Goal: Task Accomplishment & Management: Complete application form

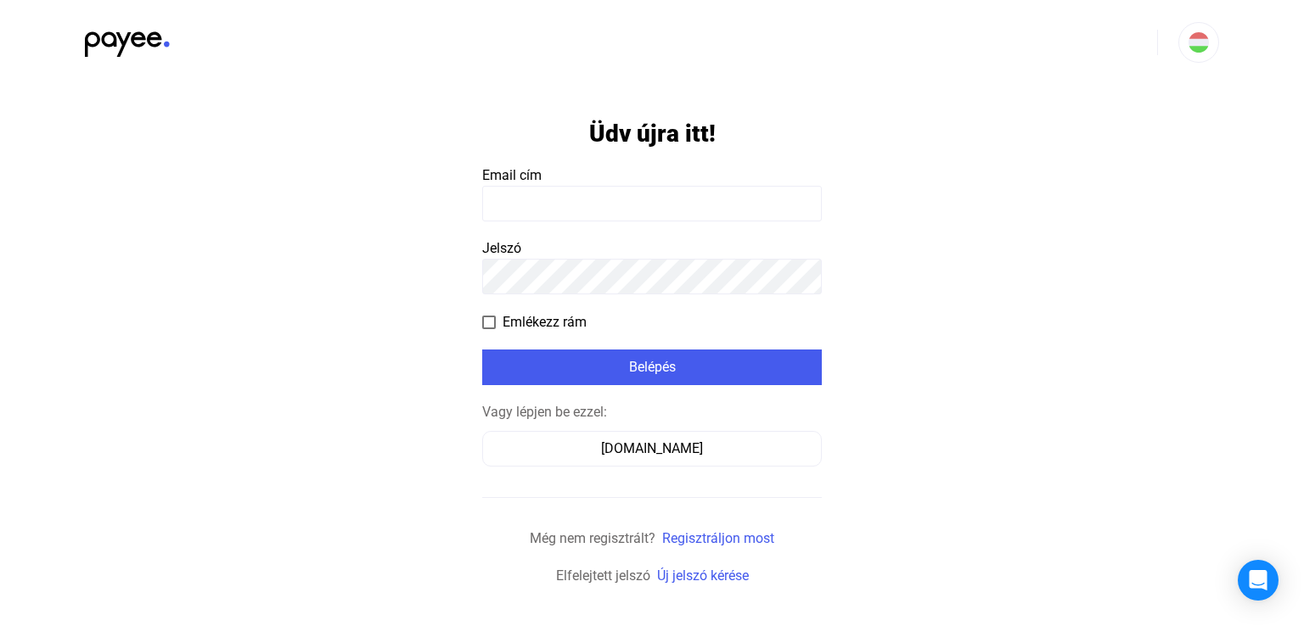
type input "**********"
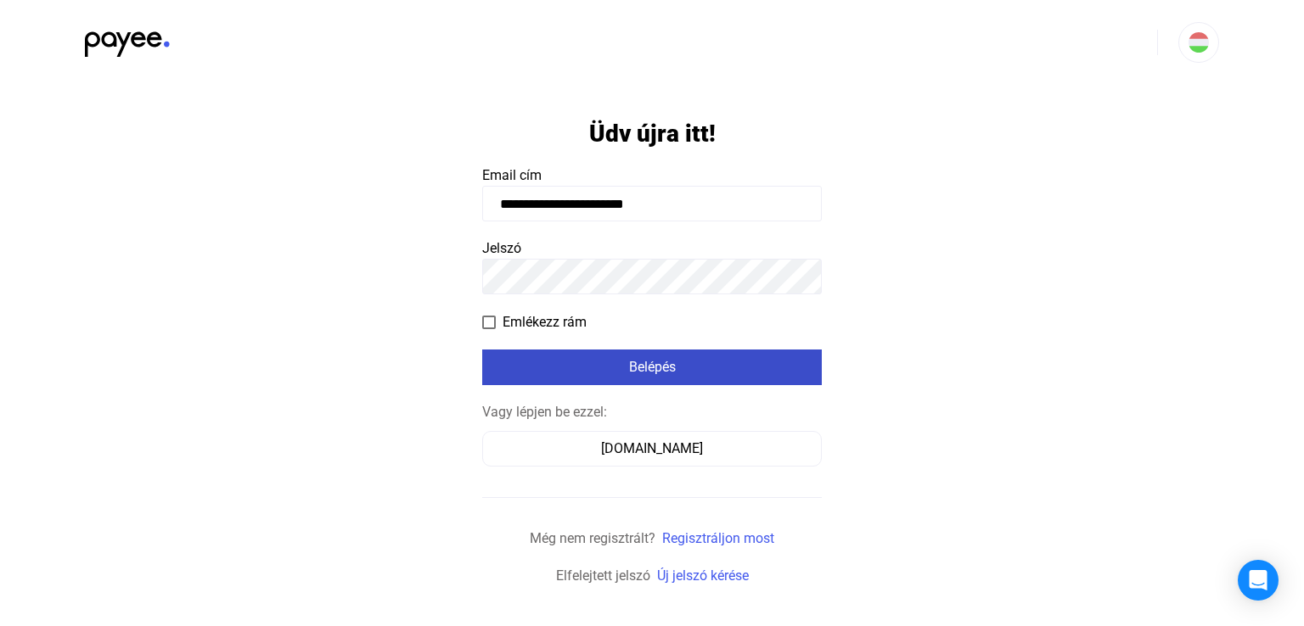
click at [570, 360] on div "Belépés" at bounding box center [651, 367] width 329 height 20
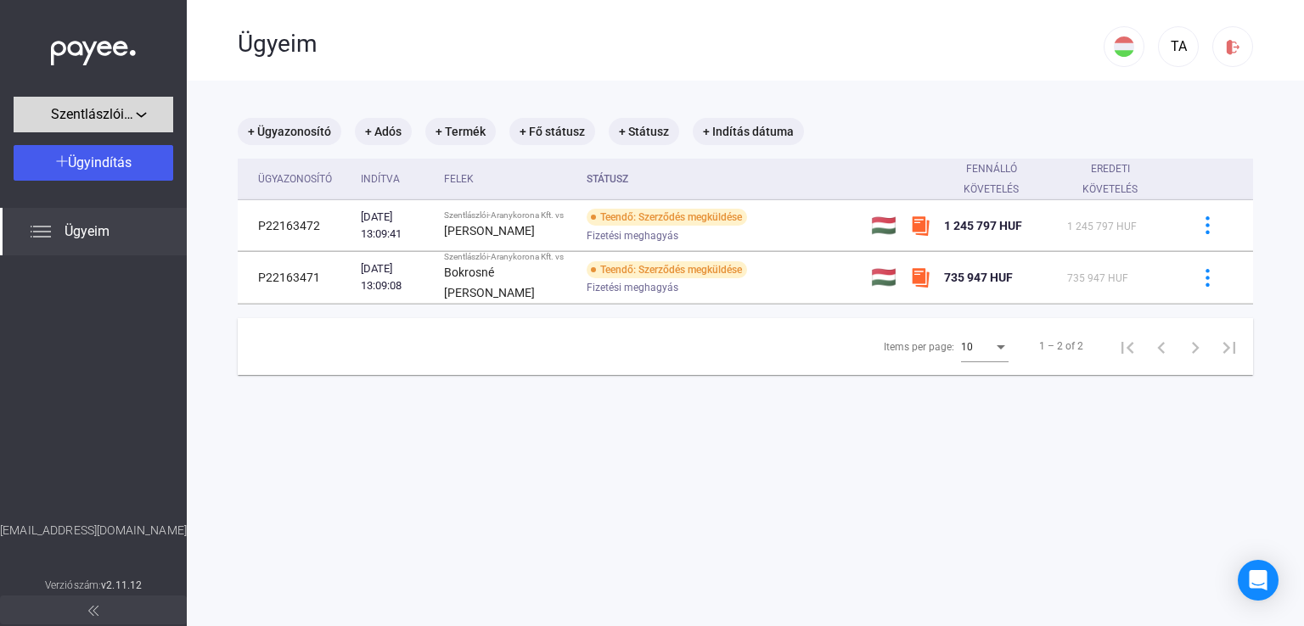
click at [98, 126] on button "Szentlászlói-Aranykorona Kft." at bounding box center [94, 115] width 160 height 36
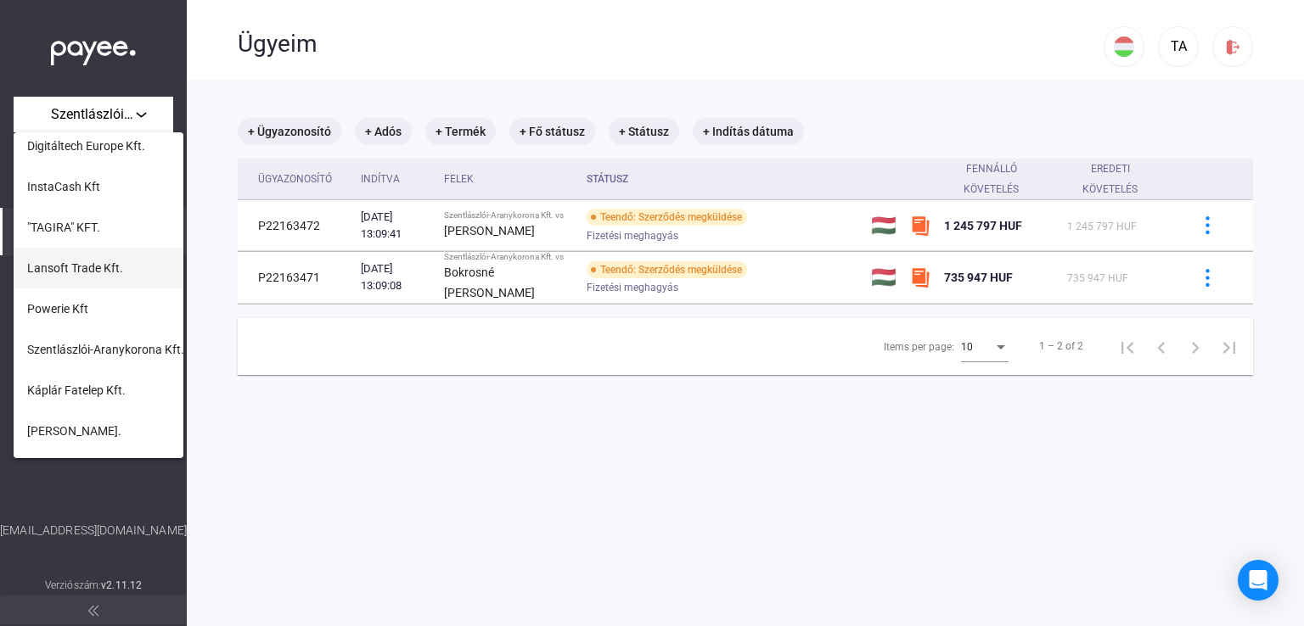
scroll to position [85, 0]
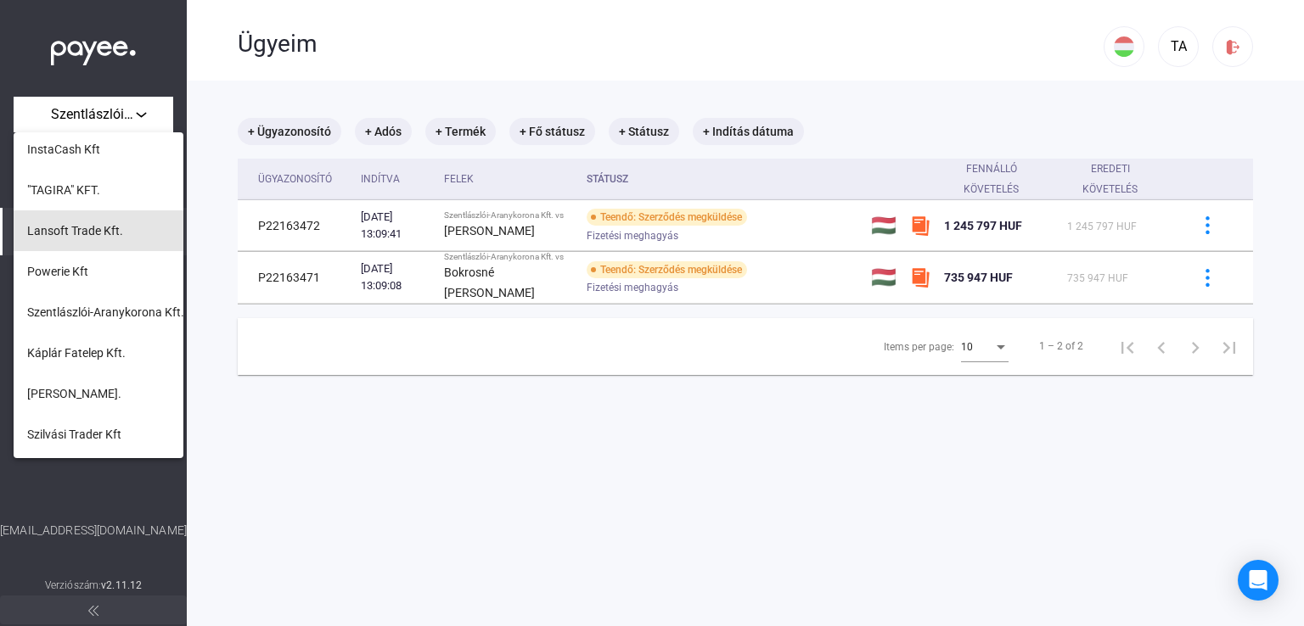
click at [98, 241] on button "Lansoft Trade Kft." at bounding box center [99, 231] width 170 height 41
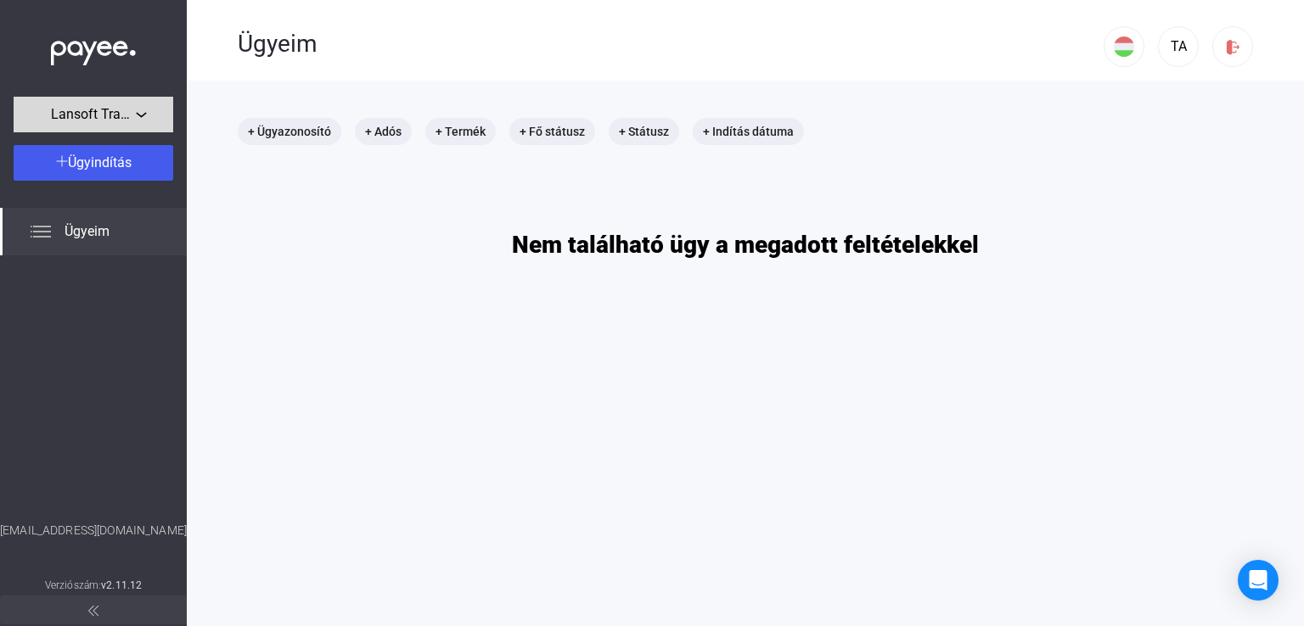
click at [130, 118] on span "Lansoft Trade Kft." at bounding box center [93, 114] width 85 height 20
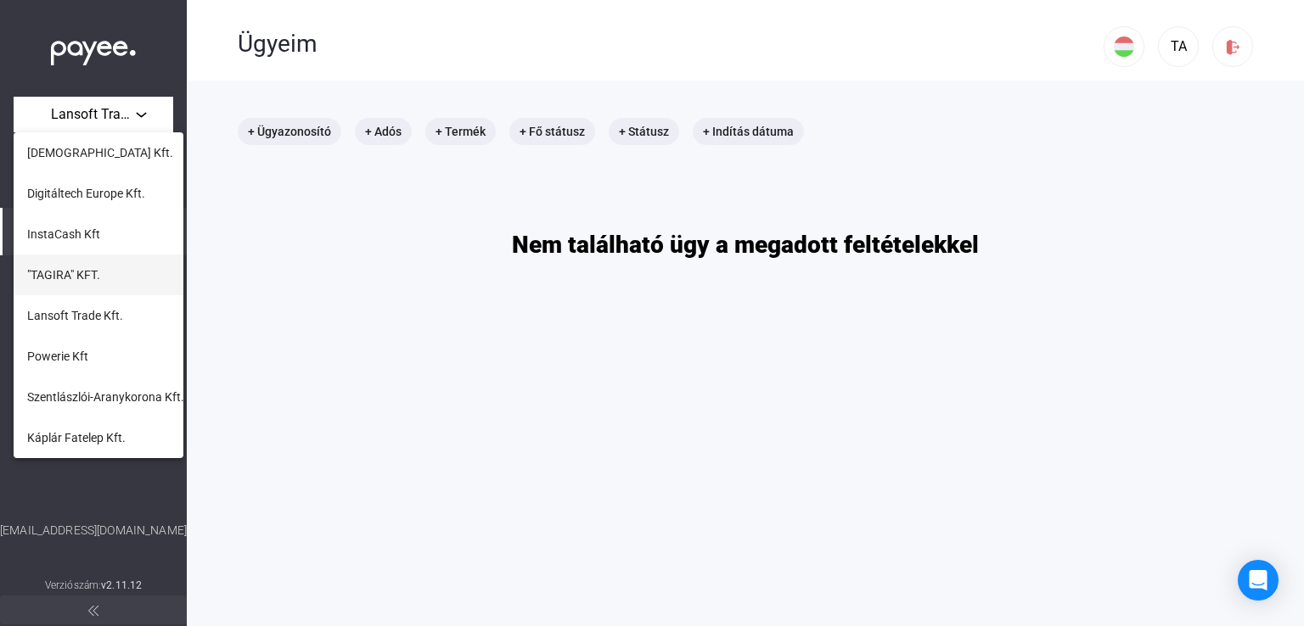
scroll to position [85, 0]
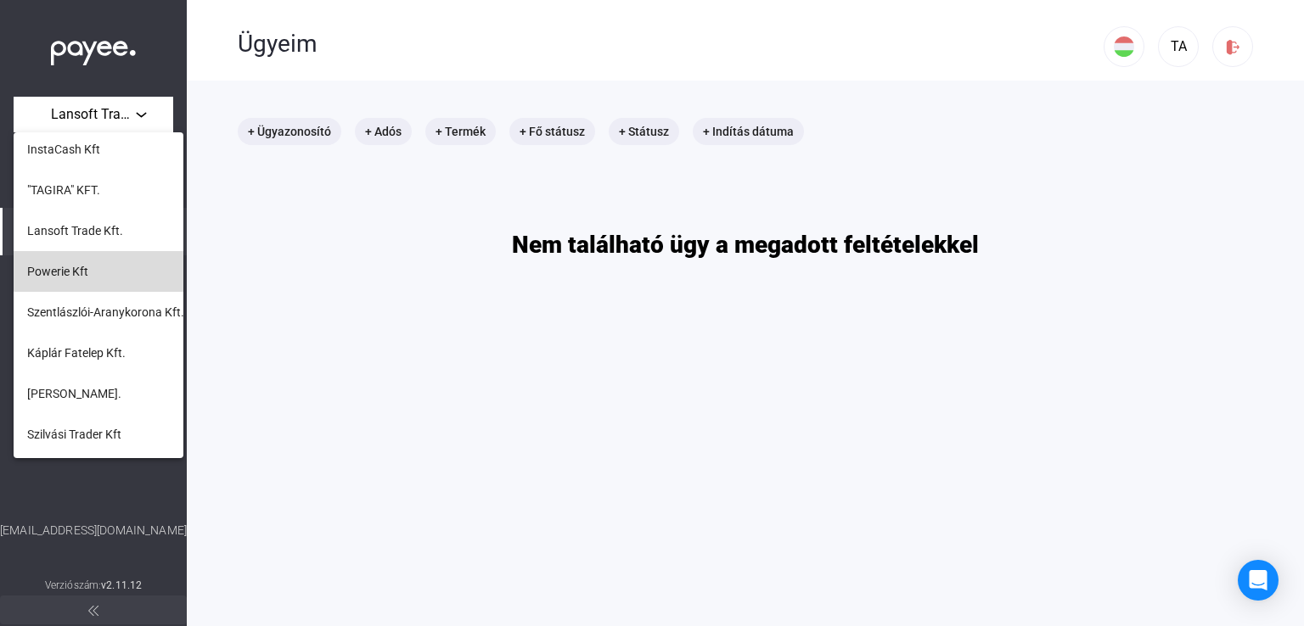
click at [100, 269] on button "Powerie Kft" at bounding box center [99, 271] width 170 height 41
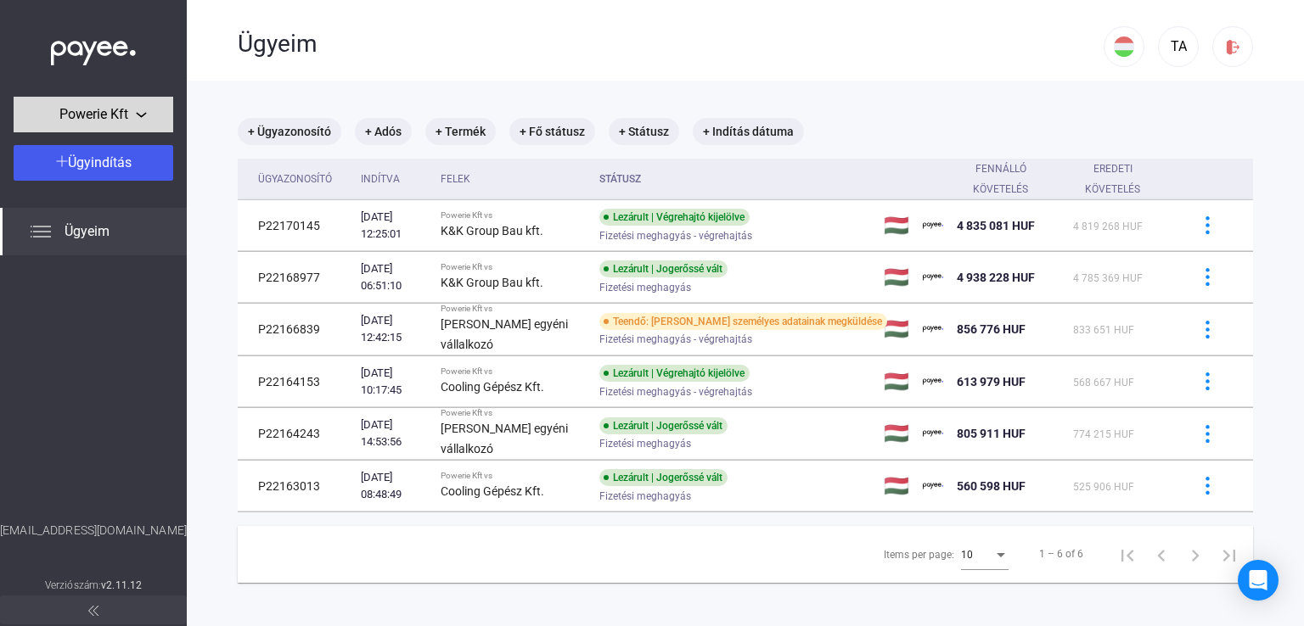
click at [132, 120] on div "Powerie Kft" at bounding box center [93, 114] width 149 height 21
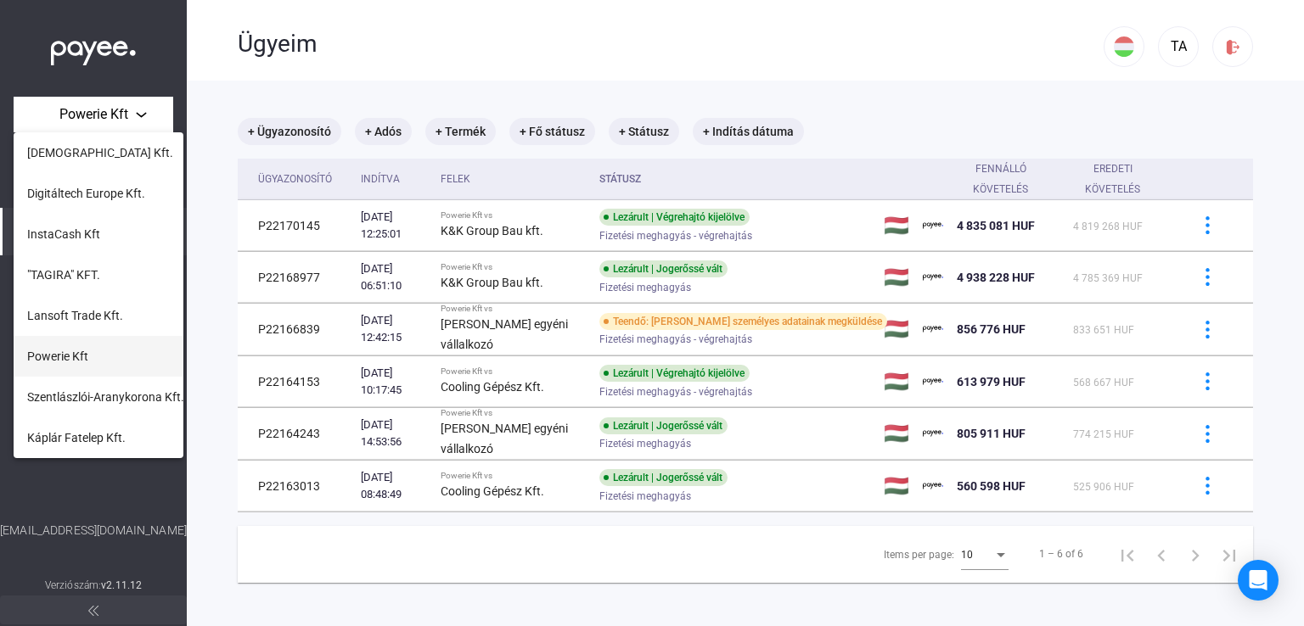
scroll to position [85, 0]
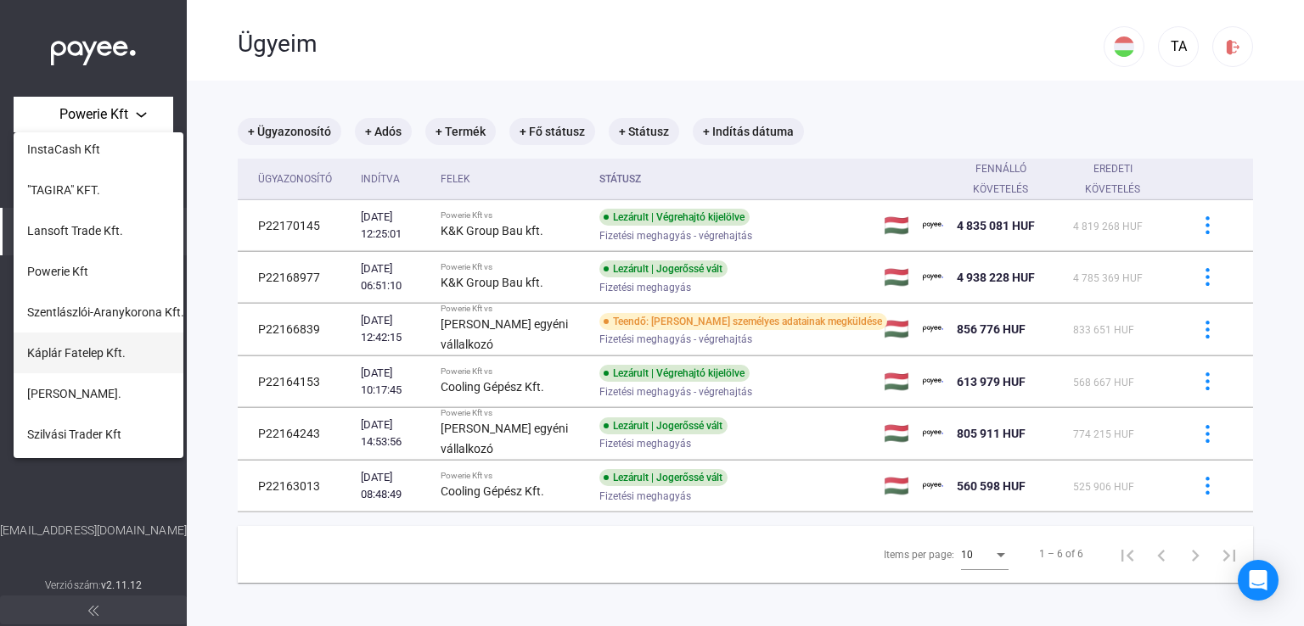
click at [90, 361] on span "Káplár Fatelep Kft." at bounding box center [76, 353] width 98 height 20
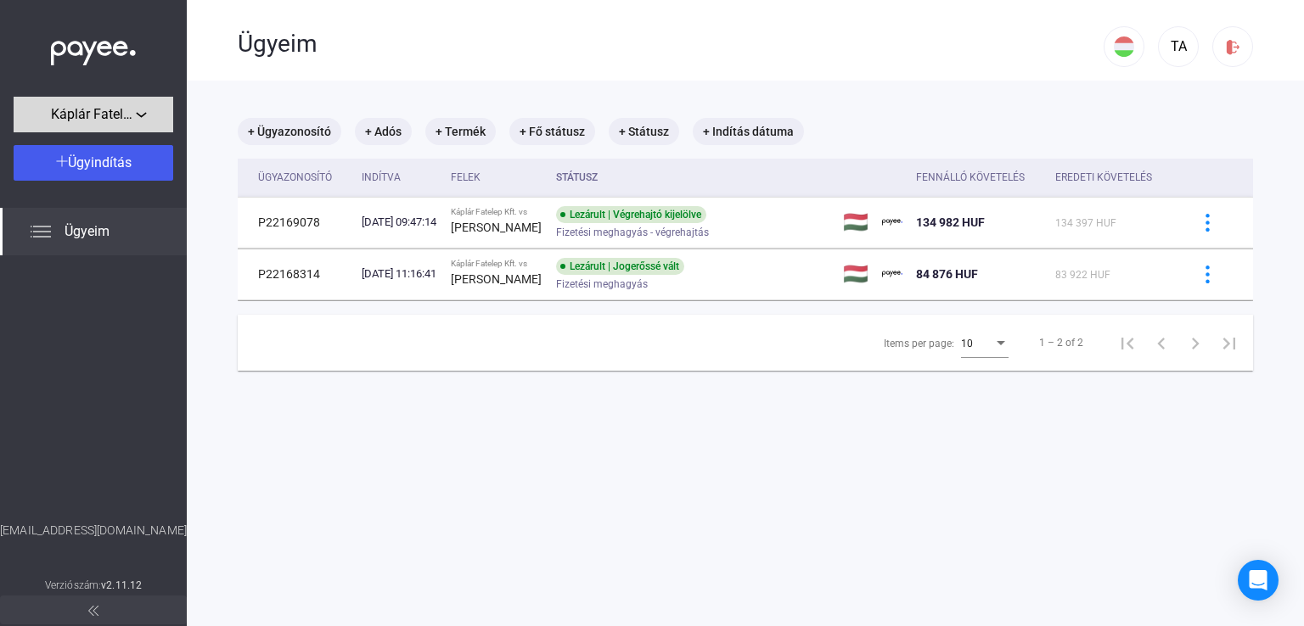
click at [125, 115] on span "Káplár Fatelep Kft." at bounding box center [93, 114] width 85 height 20
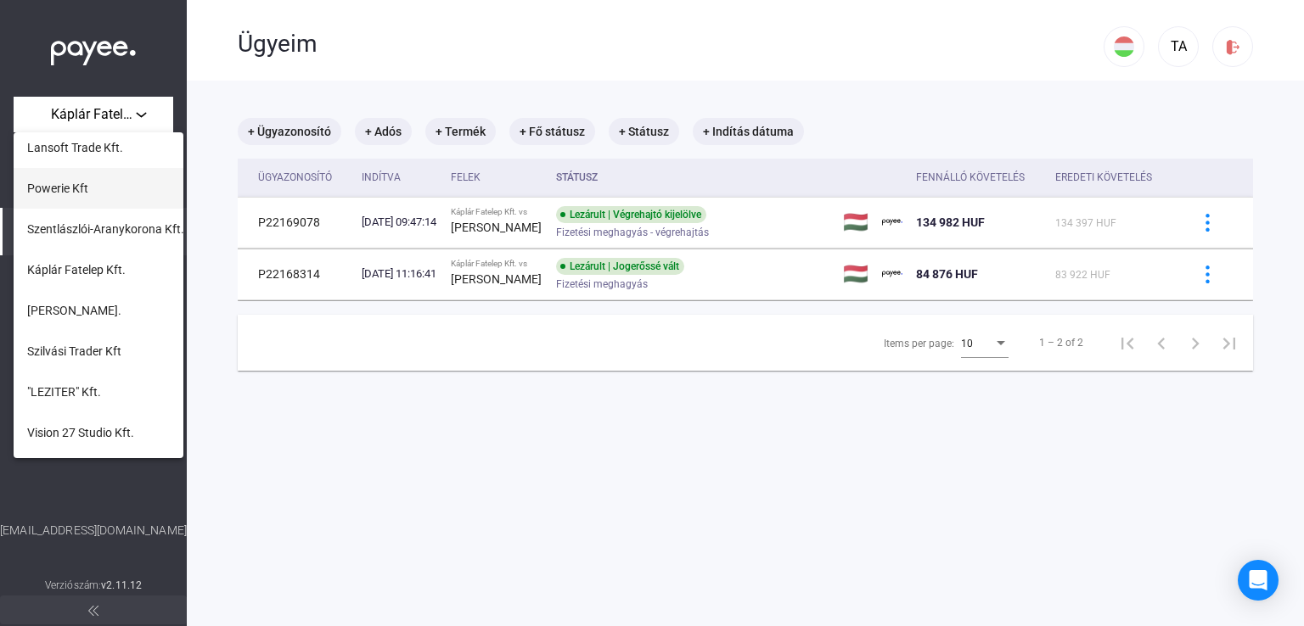
scroll to position [170, 0]
click at [77, 310] on span "[PERSON_NAME]." at bounding box center [74, 309] width 94 height 20
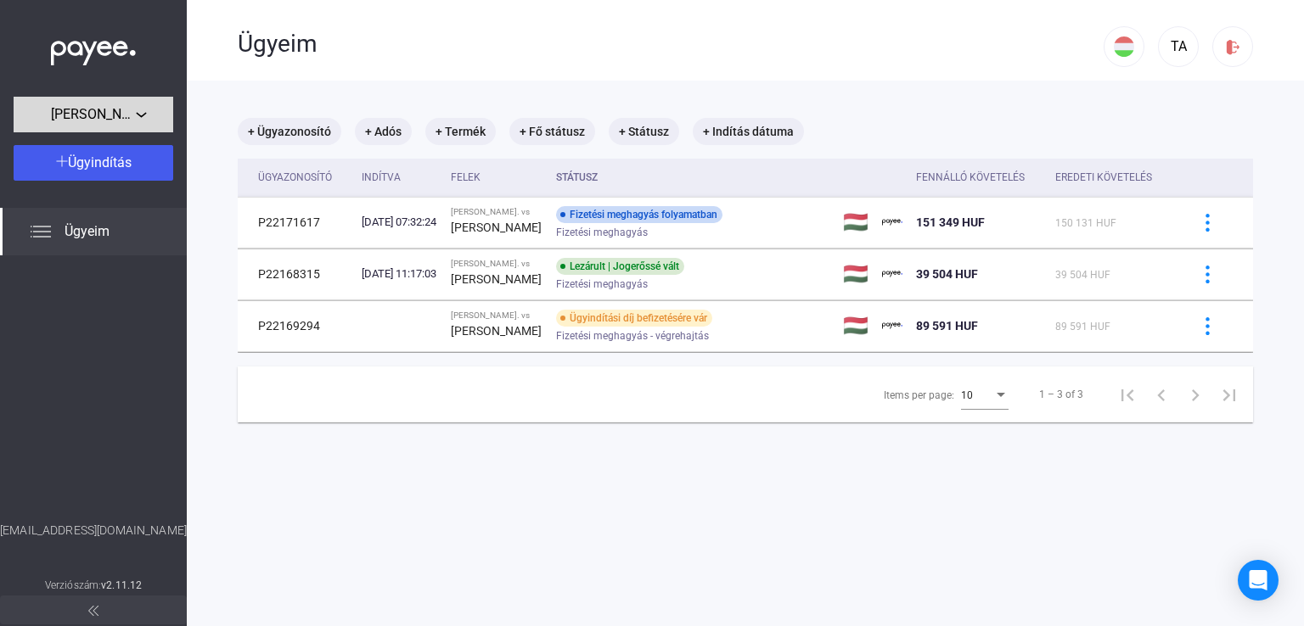
click at [158, 122] on div "[PERSON_NAME]." at bounding box center [93, 114] width 149 height 21
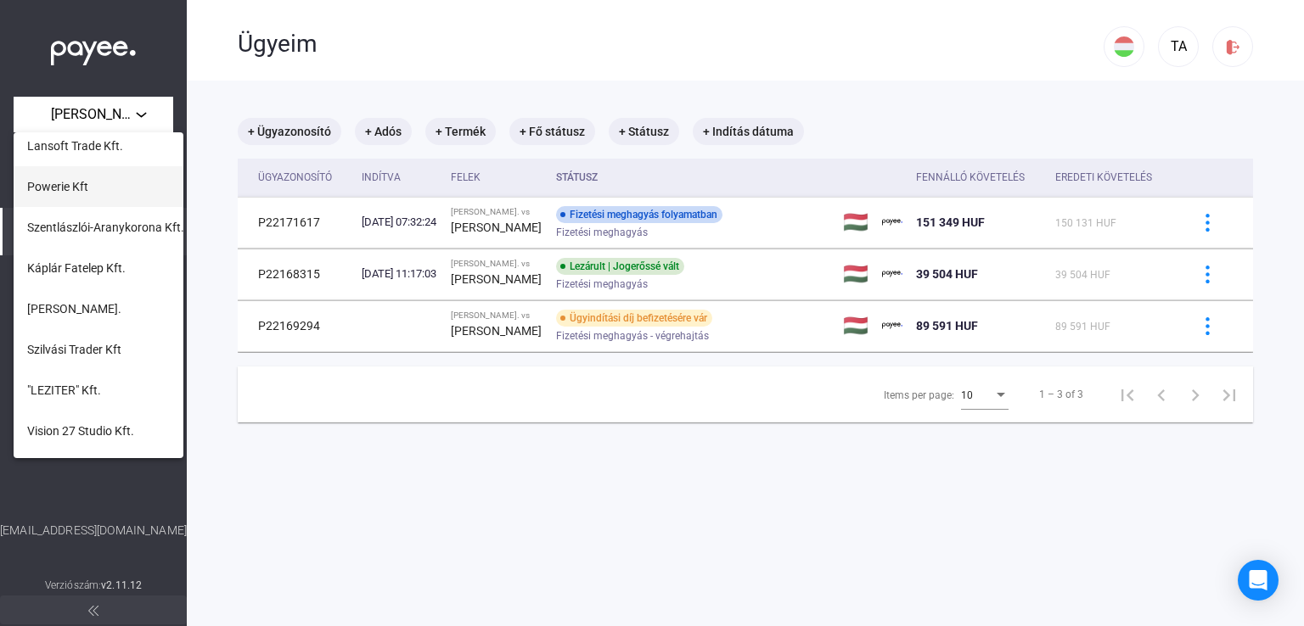
scroll to position [255, 0]
click at [130, 271] on button "Szilvási Trader Kft" at bounding box center [99, 264] width 170 height 41
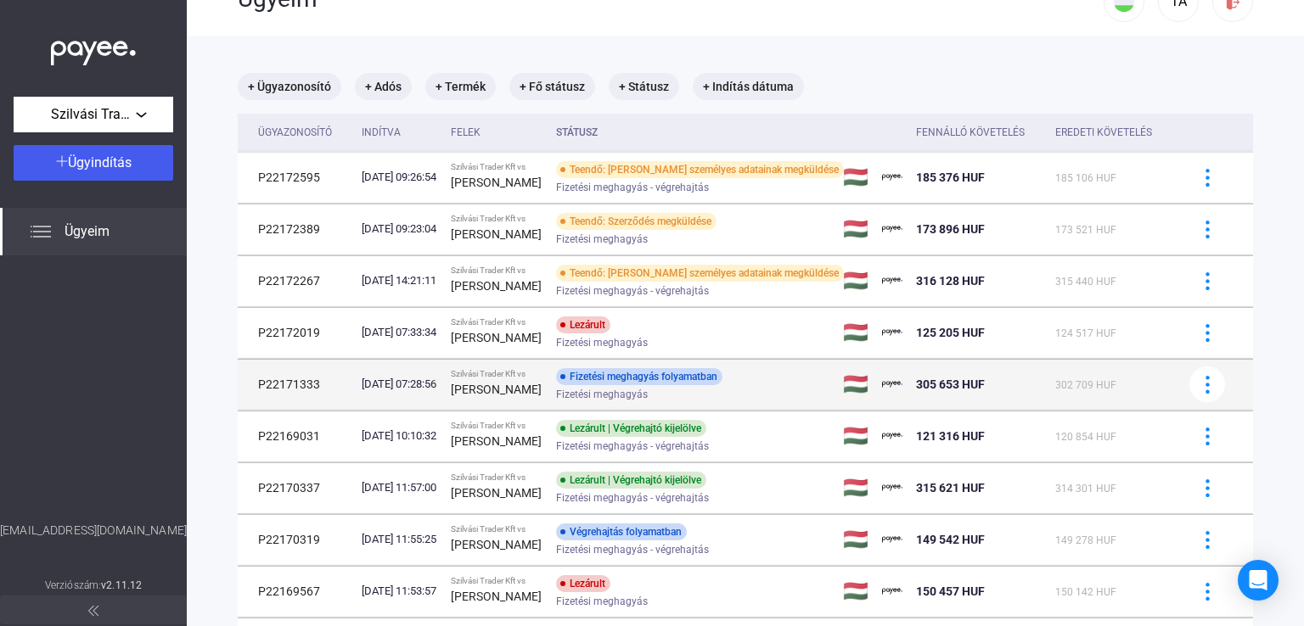
scroll to position [85, 0]
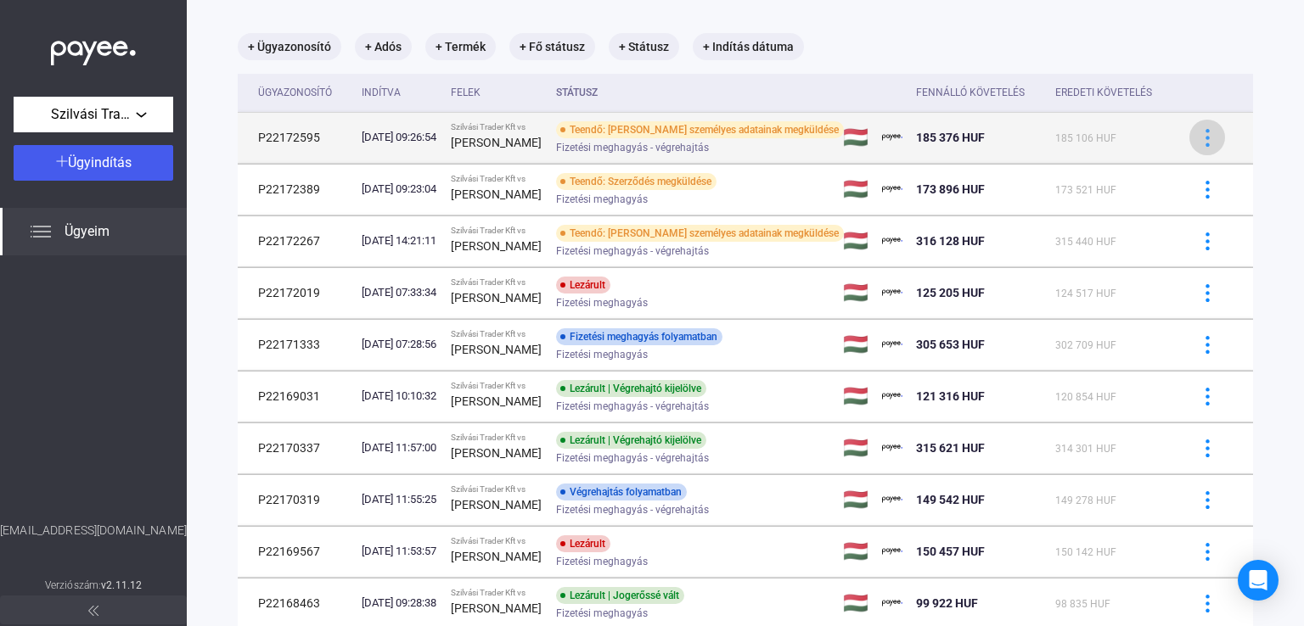
click at [1200, 147] on img at bounding box center [1208, 138] width 18 height 18
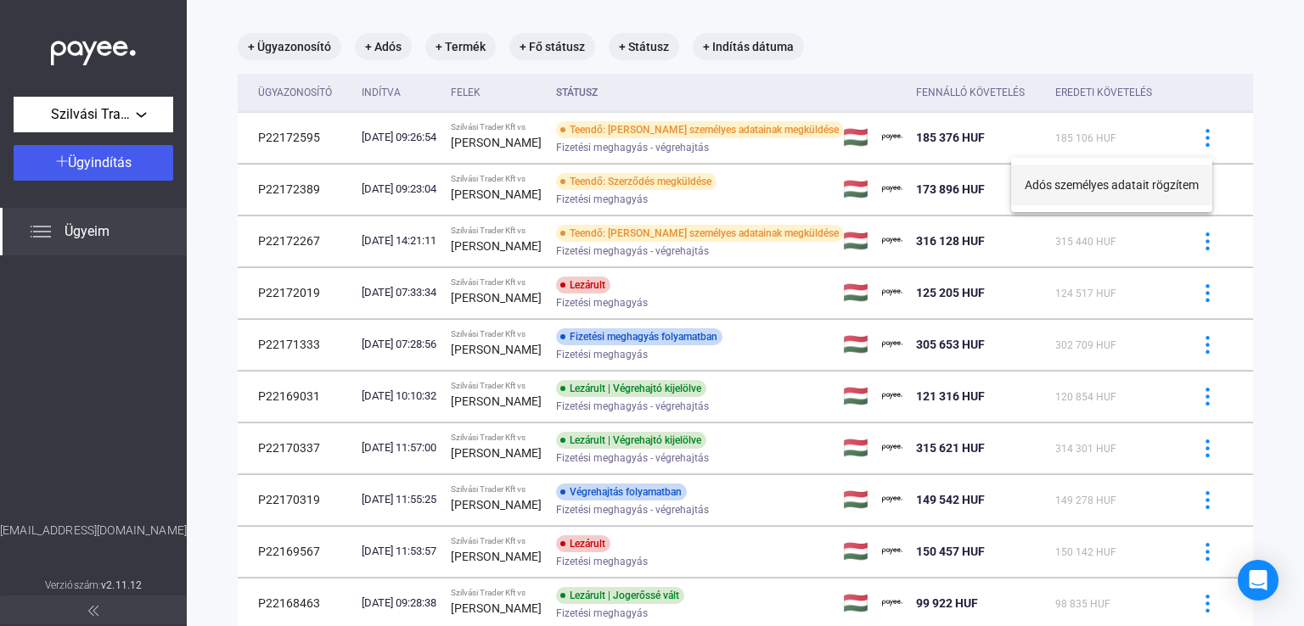
click at [1148, 182] on button "Adós személyes adatait rögzítem" at bounding box center [1111, 185] width 201 height 41
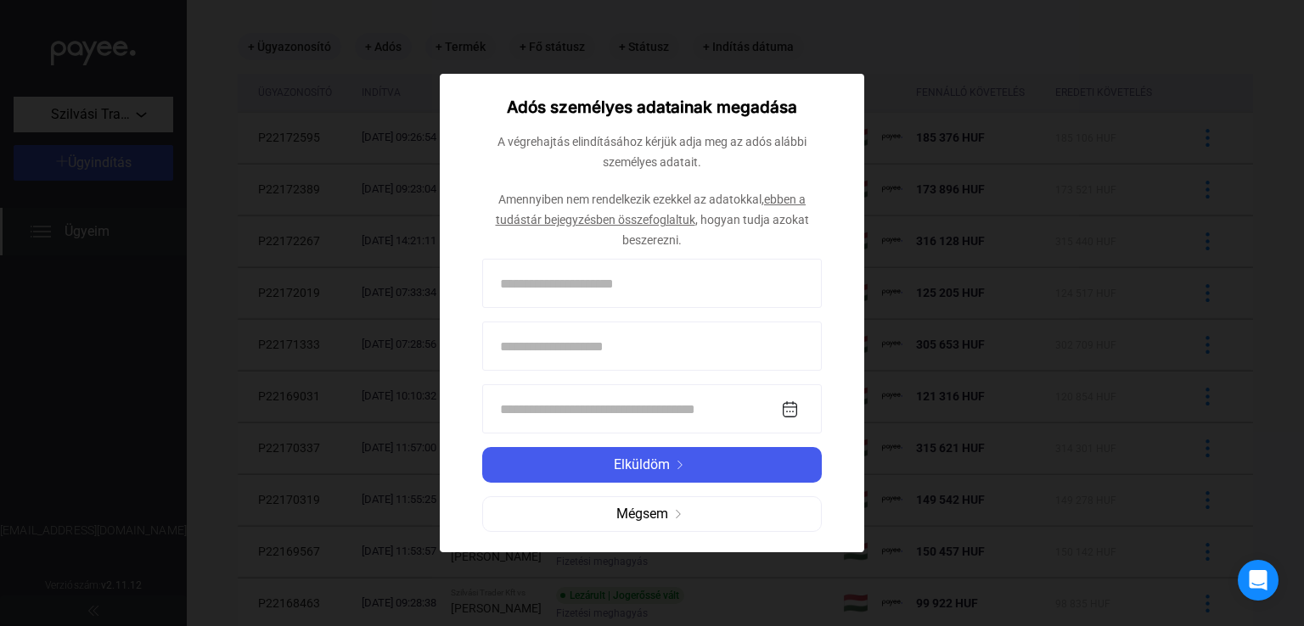
click at [648, 343] on input at bounding box center [652, 346] width 340 height 49
paste input "********"
type input "********"
click at [581, 408] on input at bounding box center [652, 409] width 340 height 49
paste input "**********"
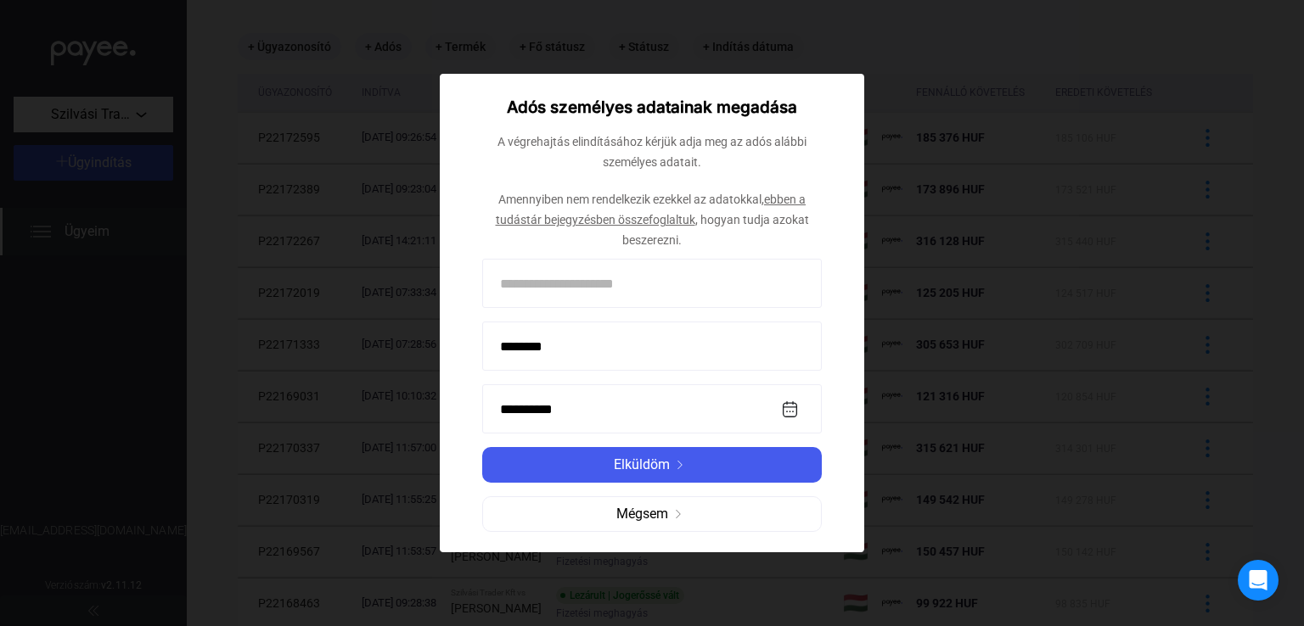
type input "**********"
click at [671, 289] on input at bounding box center [652, 283] width 340 height 49
paste input "**********"
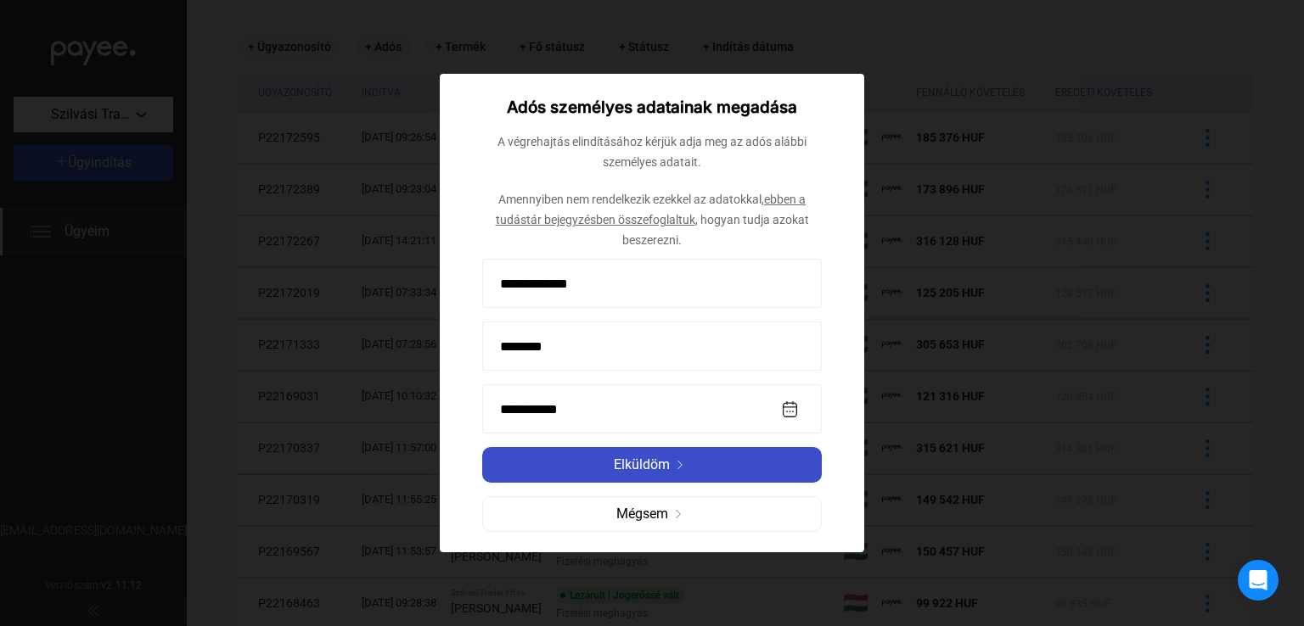
type input "**********"
click at [688, 469] on div "Elküldöm" at bounding box center [651, 465] width 329 height 20
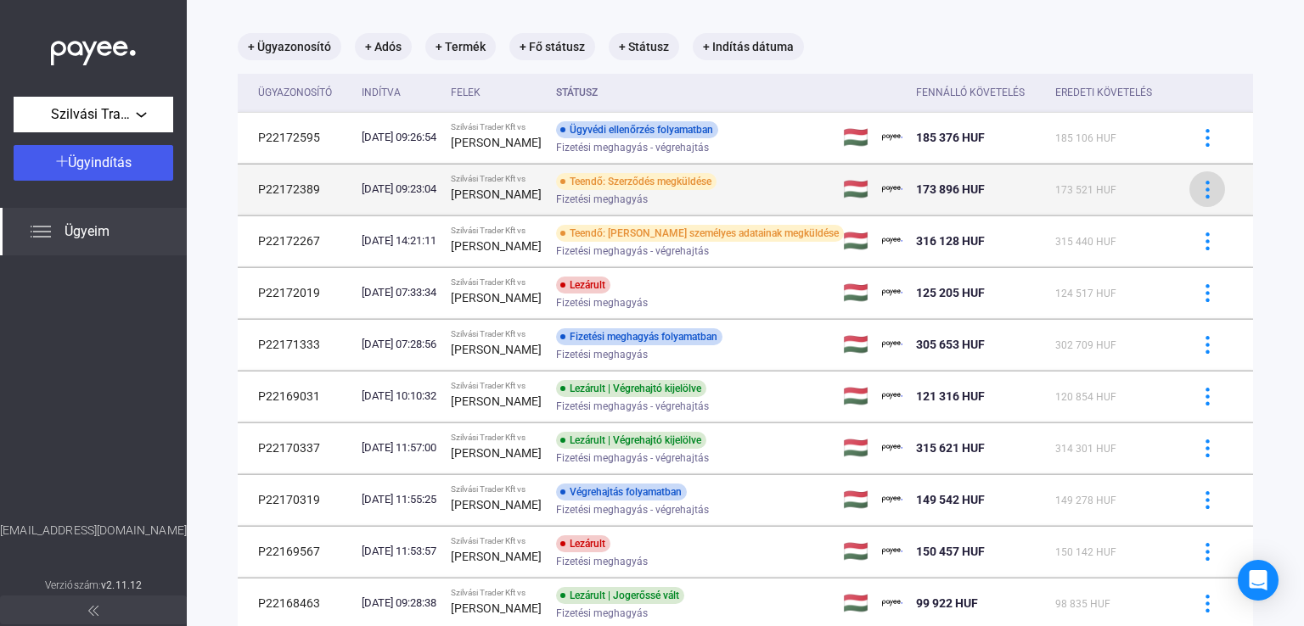
click at [1199, 192] on img at bounding box center [1208, 190] width 18 height 18
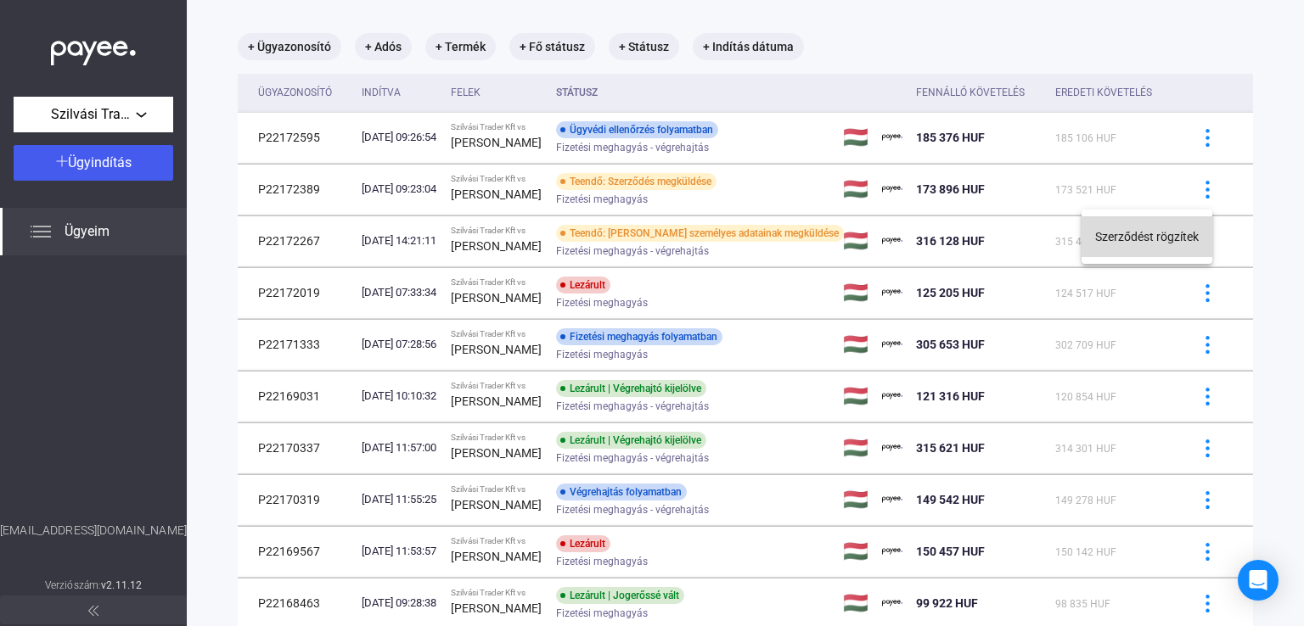
click at [1165, 239] on button "Szerződést rögzítek" at bounding box center [1146, 236] width 131 height 41
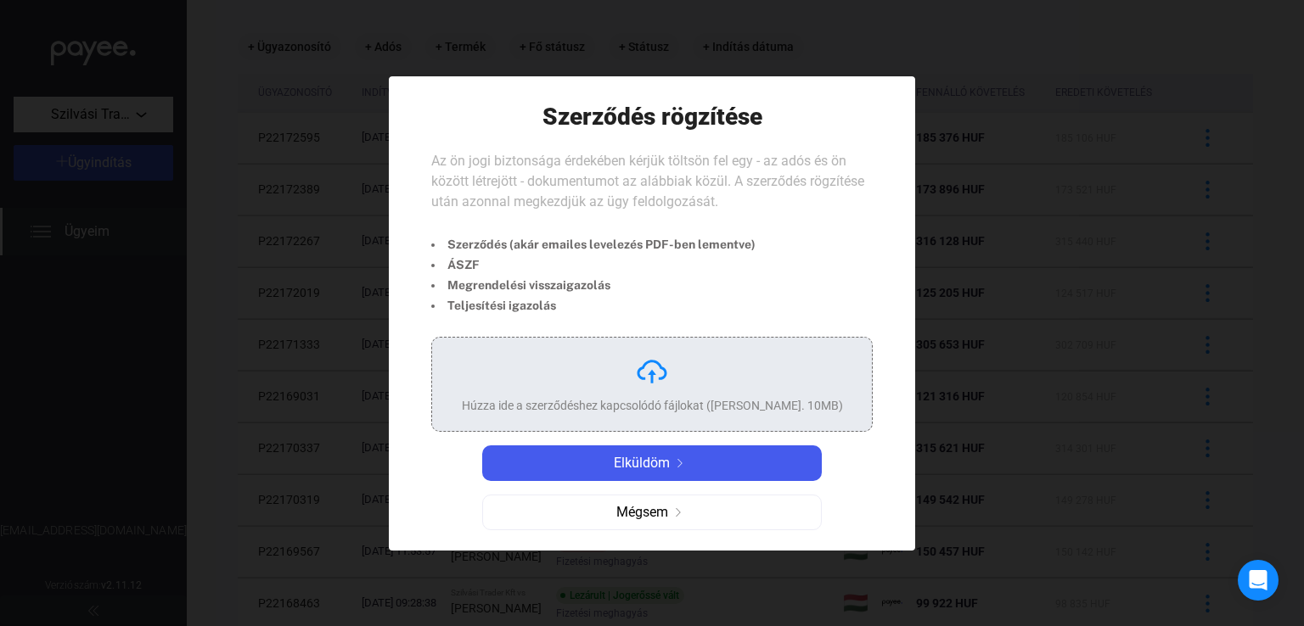
click at [668, 365] on img at bounding box center [652, 372] width 34 height 34
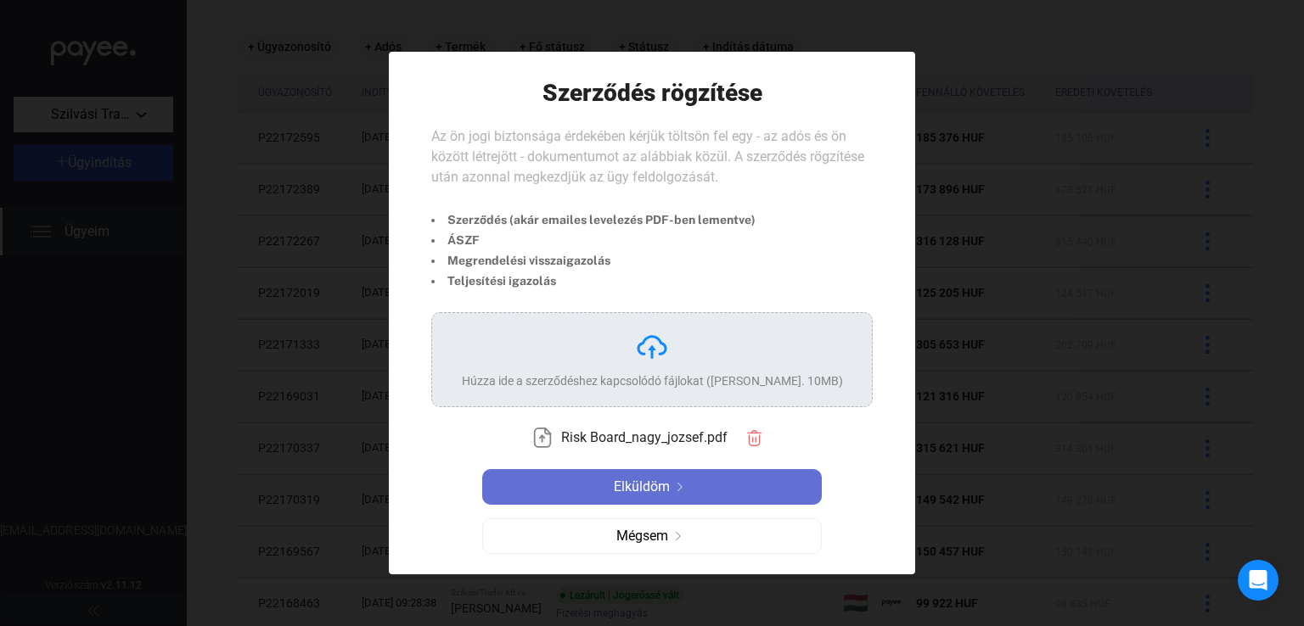
click at [706, 496] on div "Elküldöm" at bounding box center [651, 487] width 329 height 20
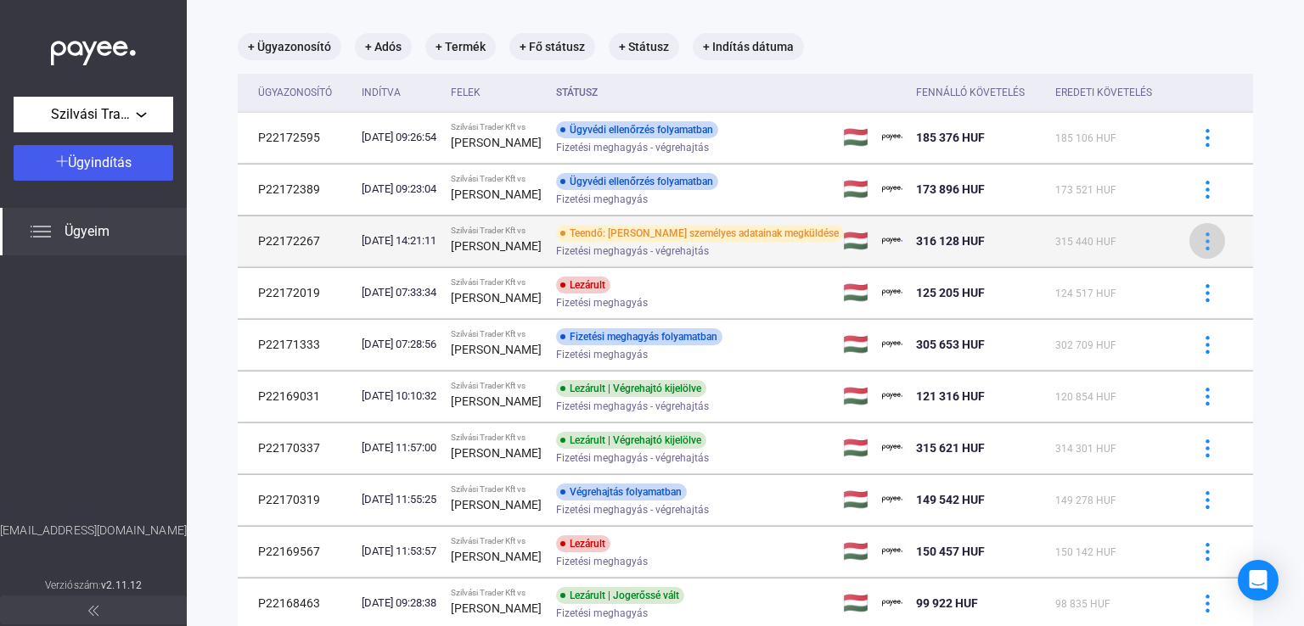
click at [1202, 254] on button at bounding box center [1207, 241] width 36 height 36
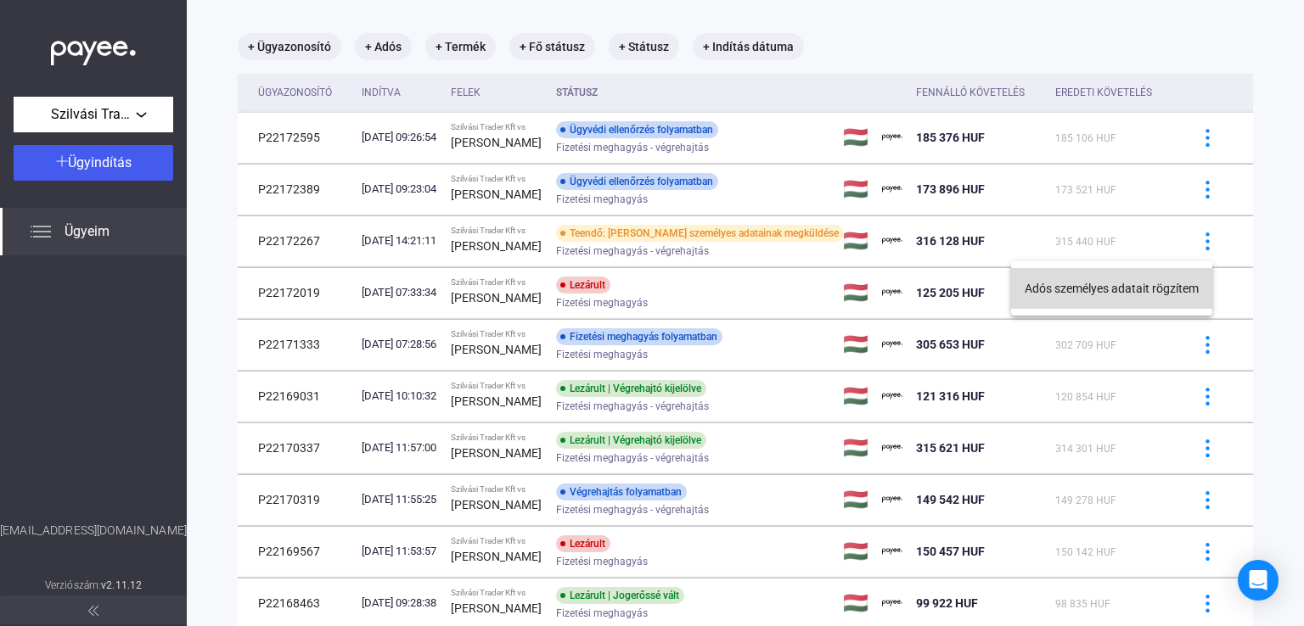
click at [1143, 289] on button "Adós személyes adatait rögzítem" at bounding box center [1111, 288] width 201 height 41
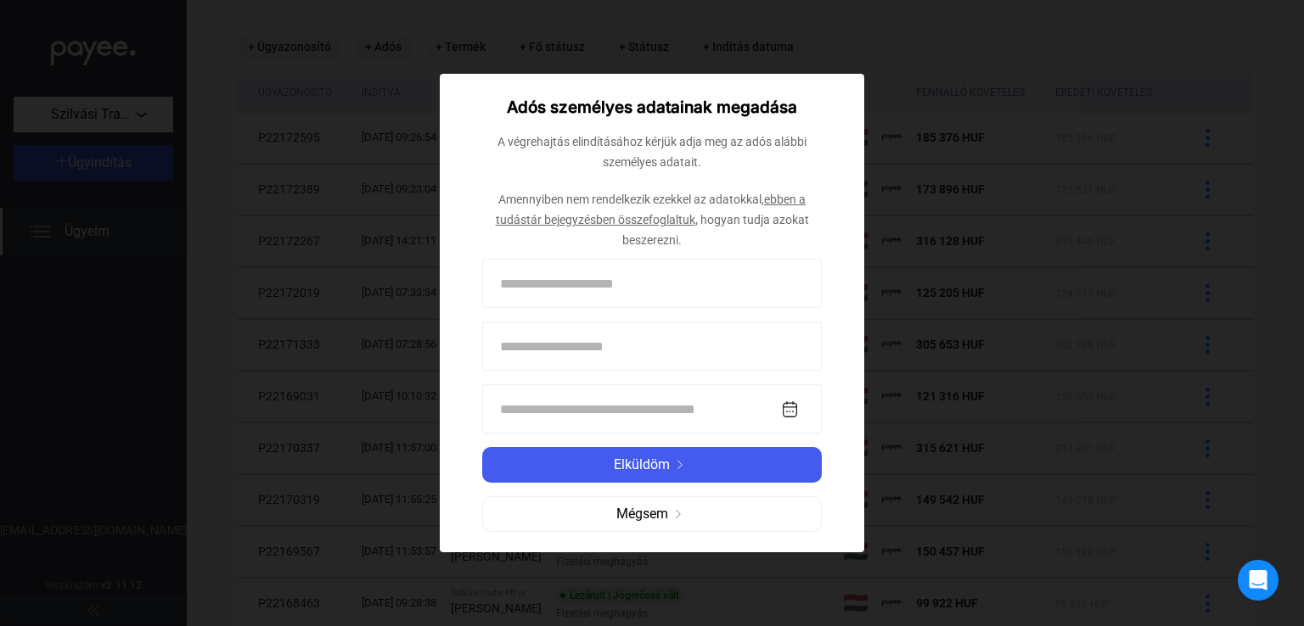
click at [688, 285] on input at bounding box center [652, 283] width 340 height 49
click at [957, 70] on div at bounding box center [652, 313] width 1304 height 626
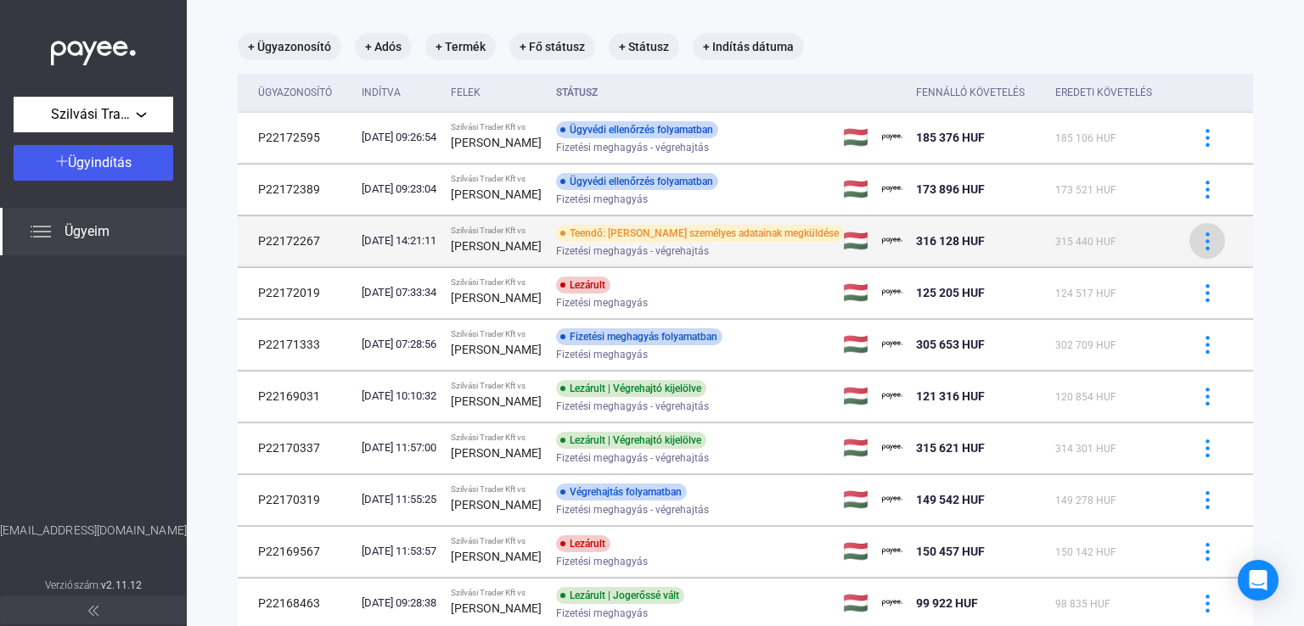
click at [1199, 249] on img at bounding box center [1208, 242] width 18 height 18
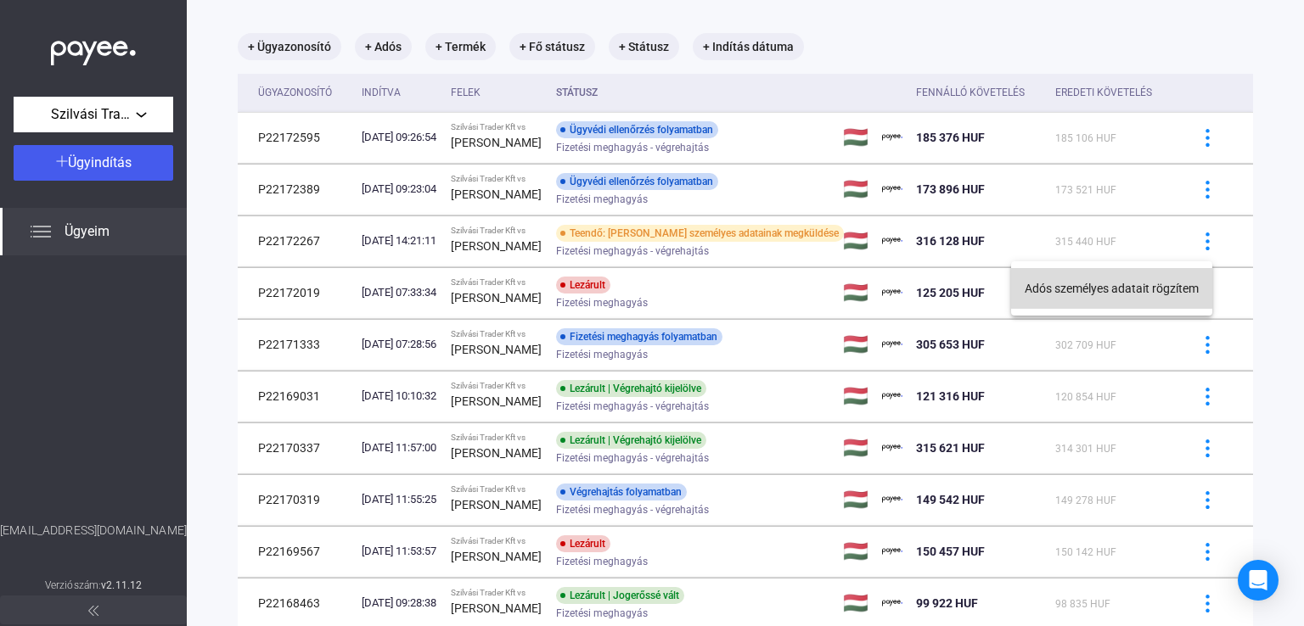
click at [1086, 294] on button "Adós személyes adatait rögzítem" at bounding box center [1111, 288] width 201 height 41
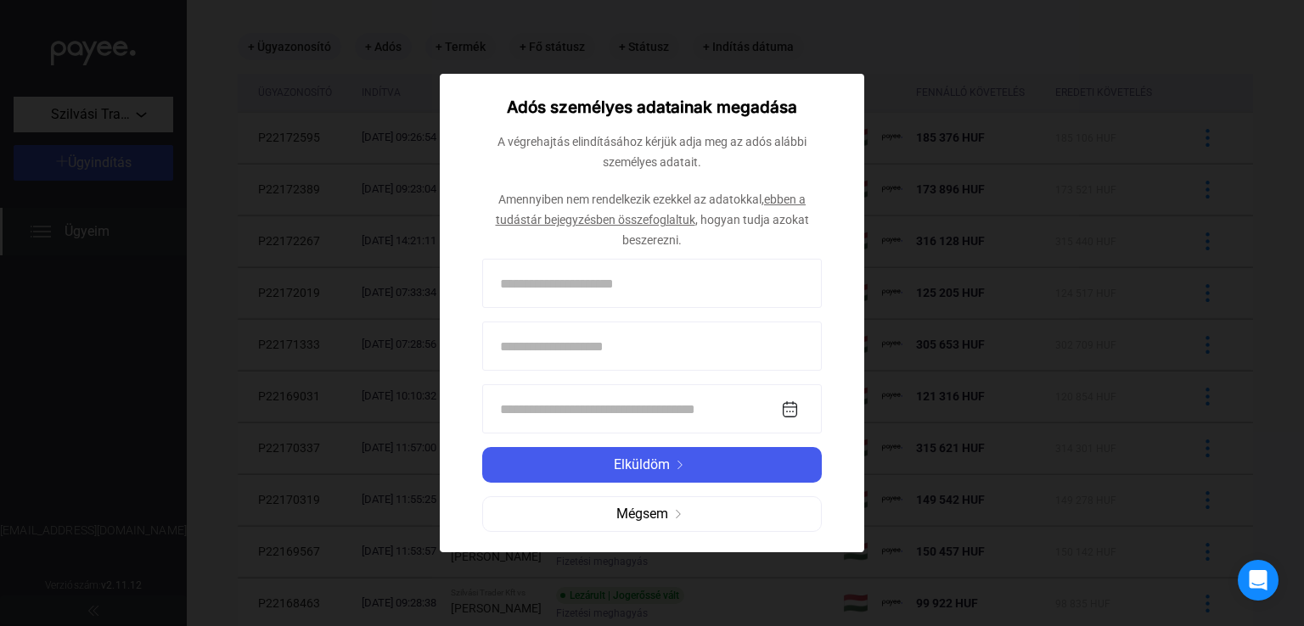
paste input "**********"
type input "**********"
click at [556, 351] on input at bounding box center [652, 346] width 340 height 49
paste input "********"
type input "********"
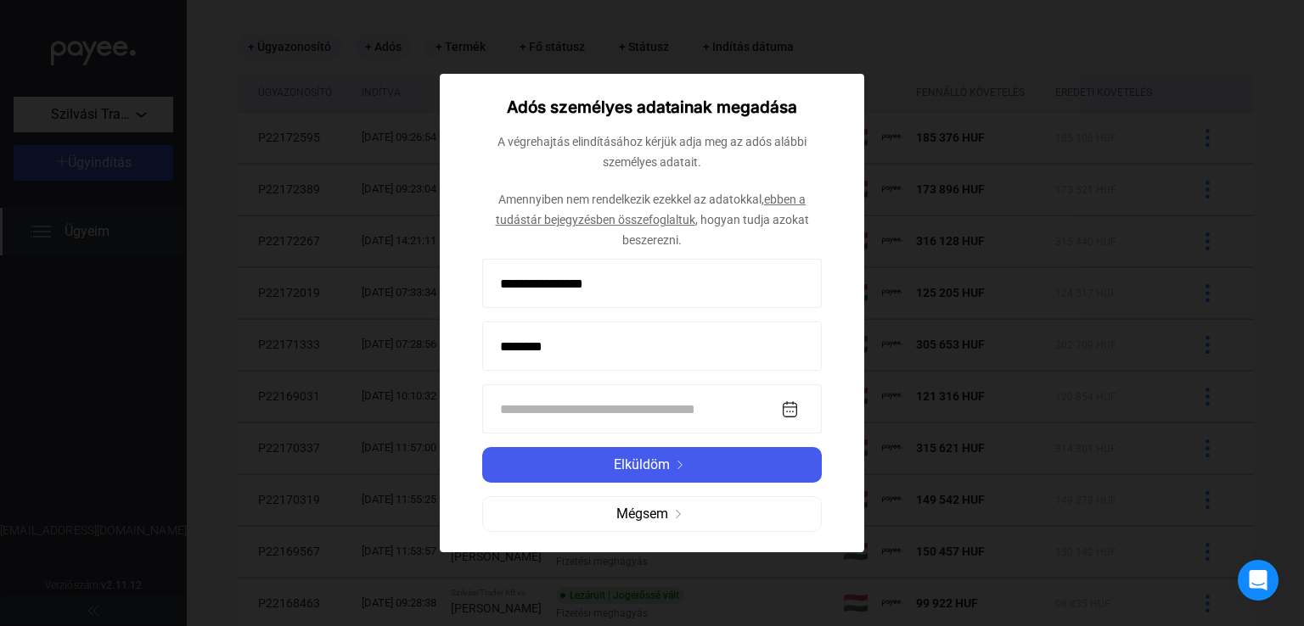
click at [667, 415] on input at bounding box center [652, 409] width 340 height 49
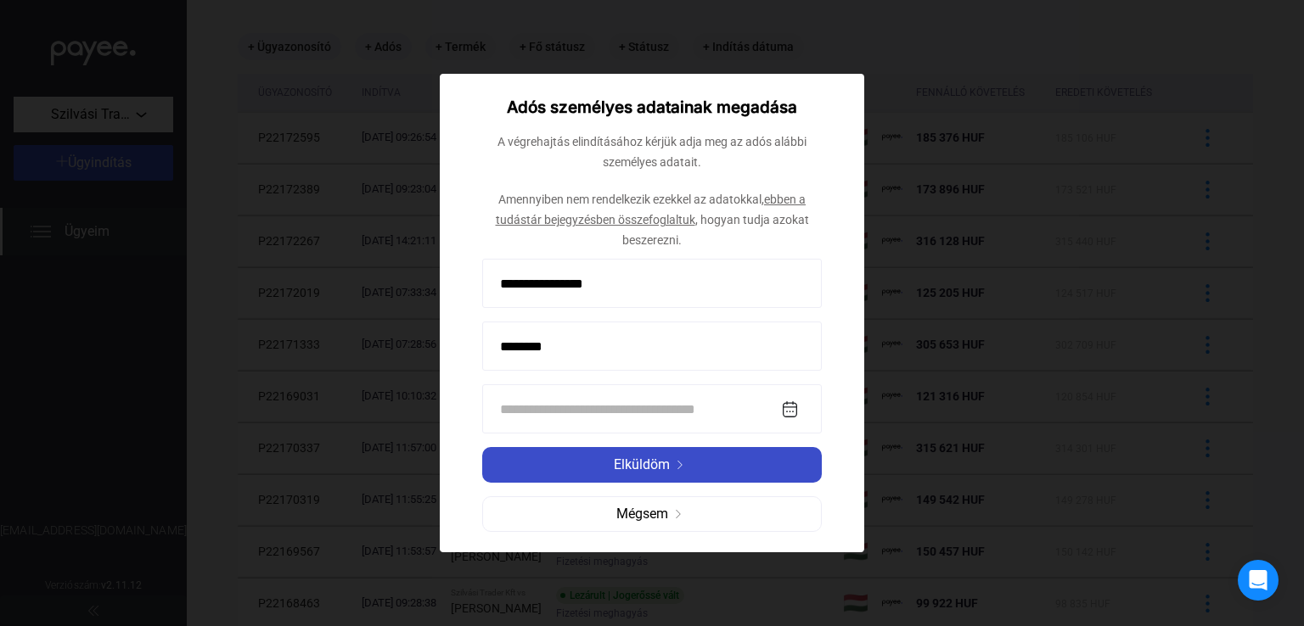
paste input "**********"
type input "**********"
click at [664, 469] on span "Elküldöm" at bounding box center [642, 465] width 56 height 20
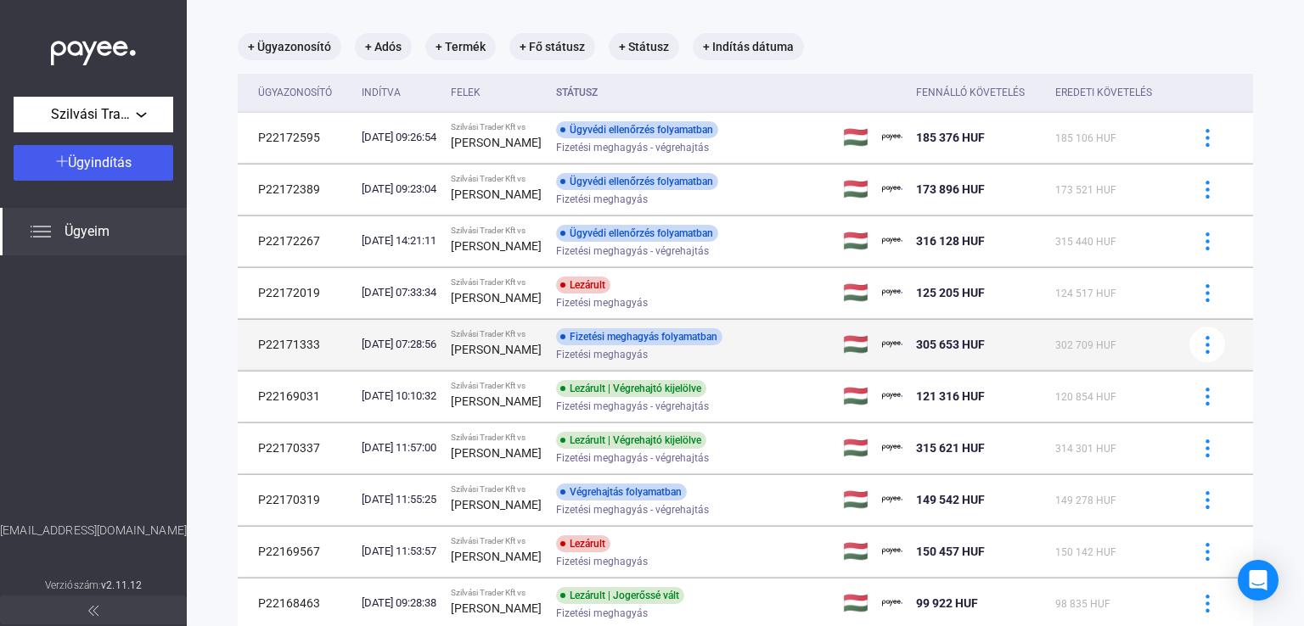
scroll to position [170, 0]
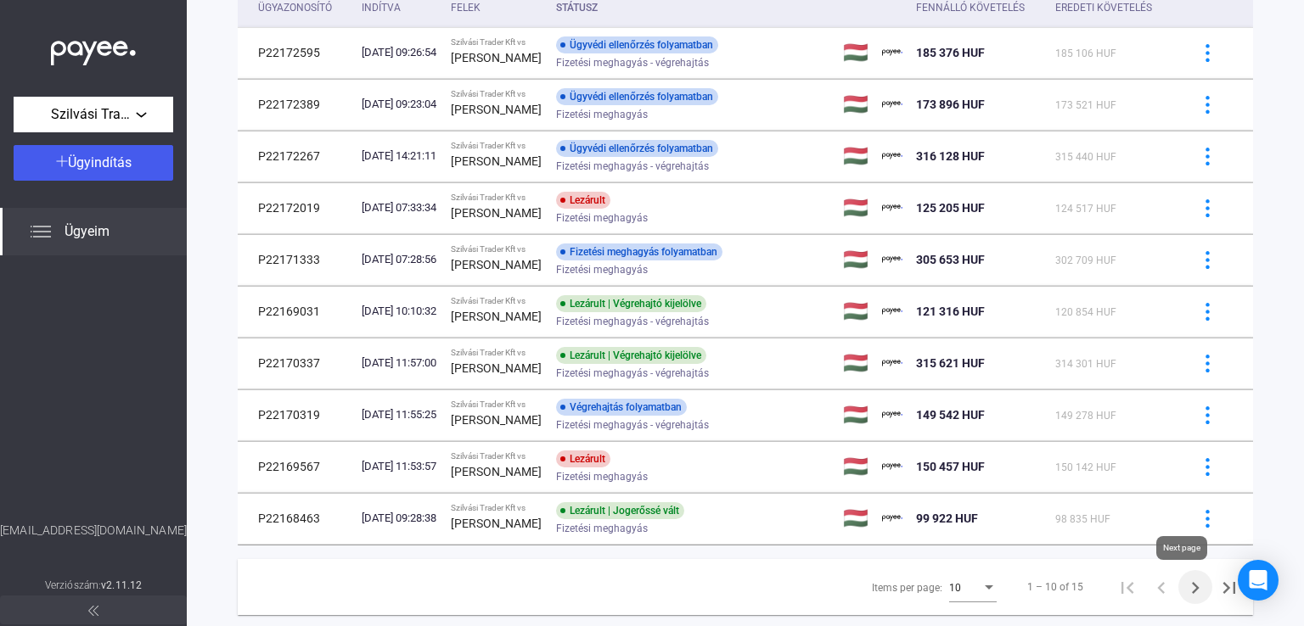
click at [1192, 594] on icon "Next page" at bounding box center [1196, 588] width 8 height 12
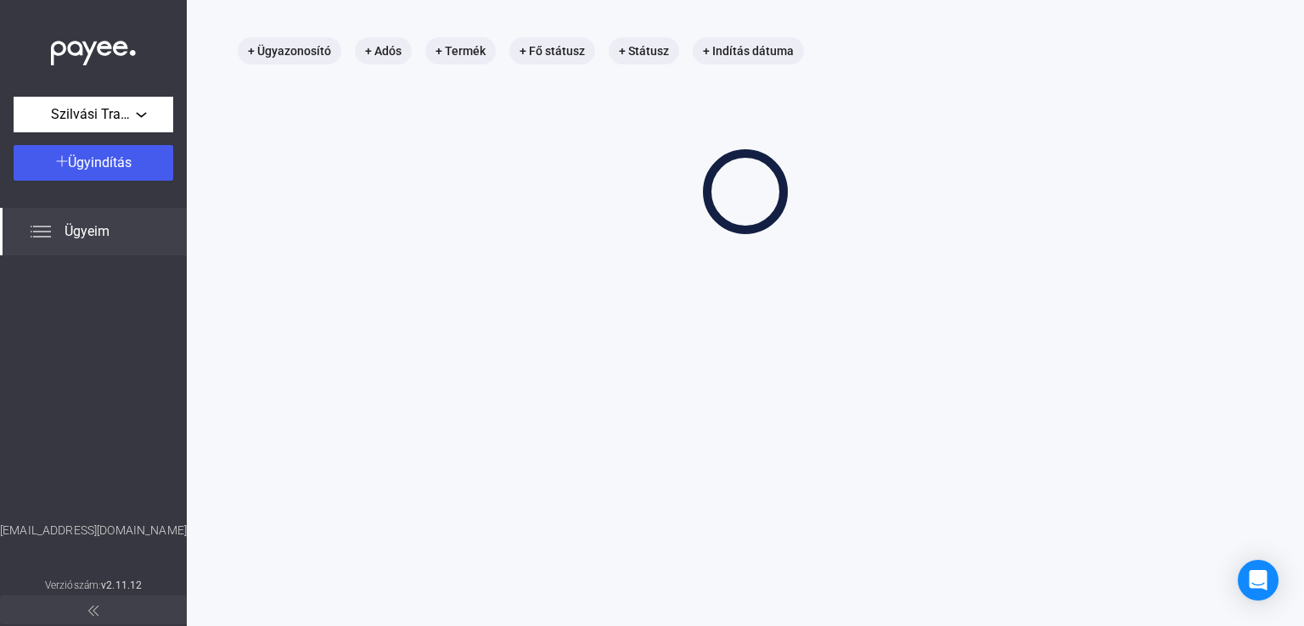
scroll to position [81, 0]
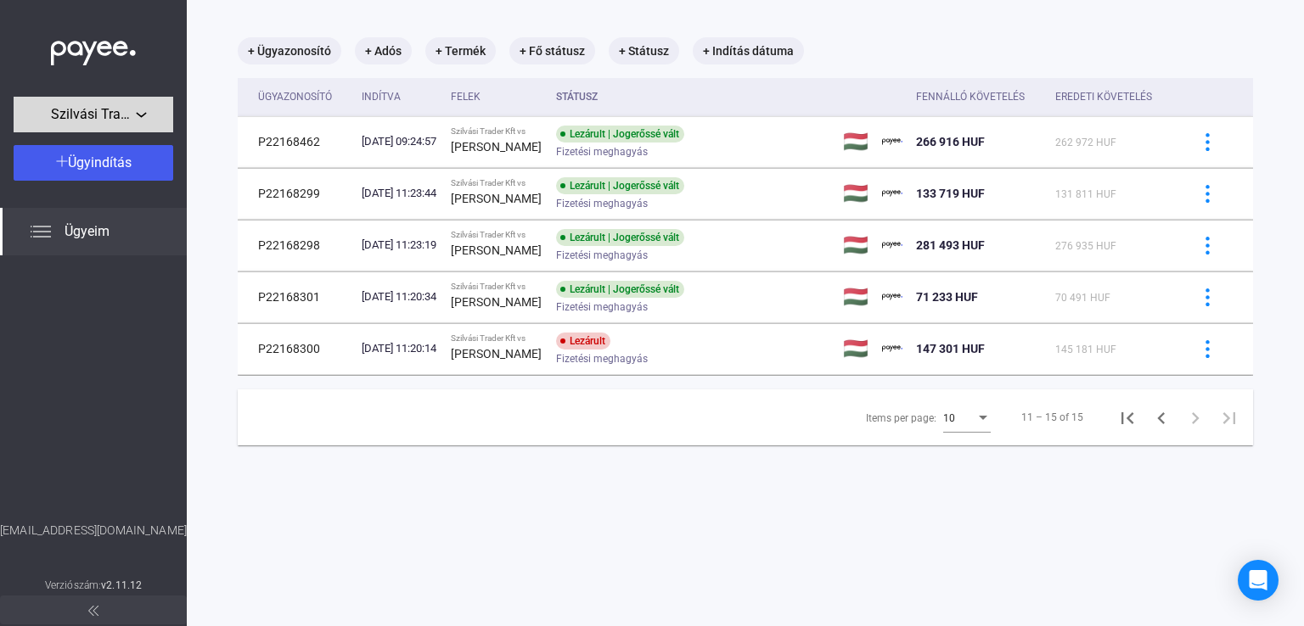
click at [131, 126] on button "Szilvási Trader Kft" at bounding box center [94, 115] width 160 height 36
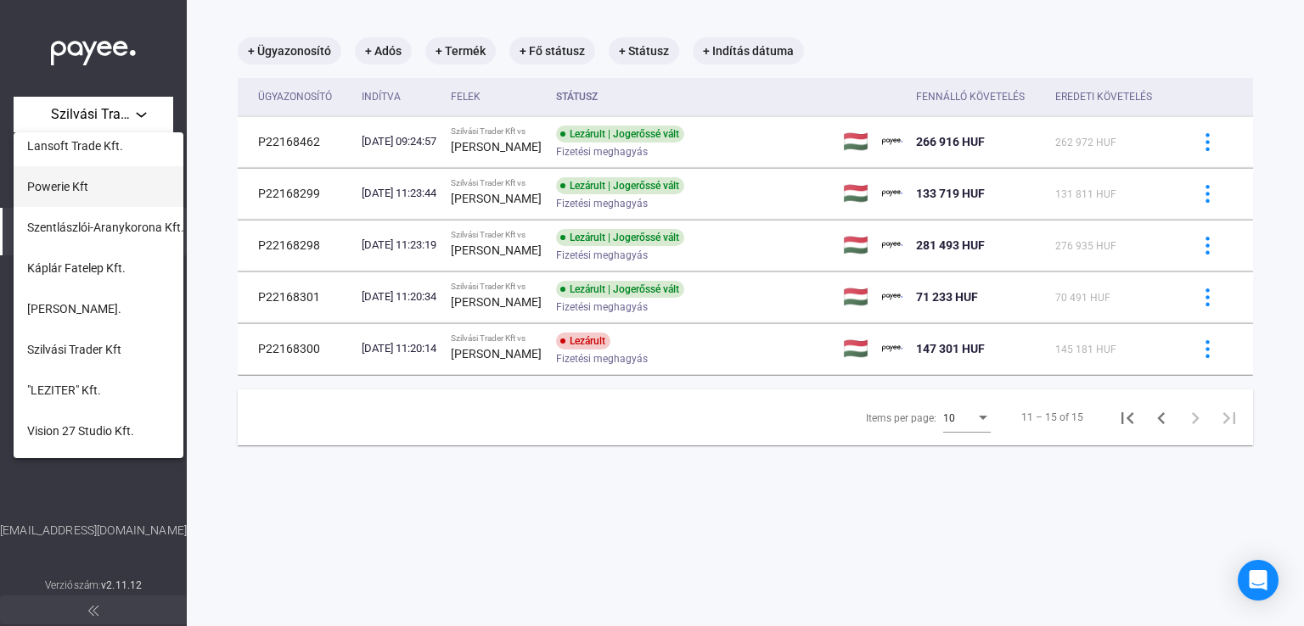
scroll to position [255, 0]
click at [88, 302] on span ""LEZITER" Kft." at bounding box center [64, 305] width 74 height 20
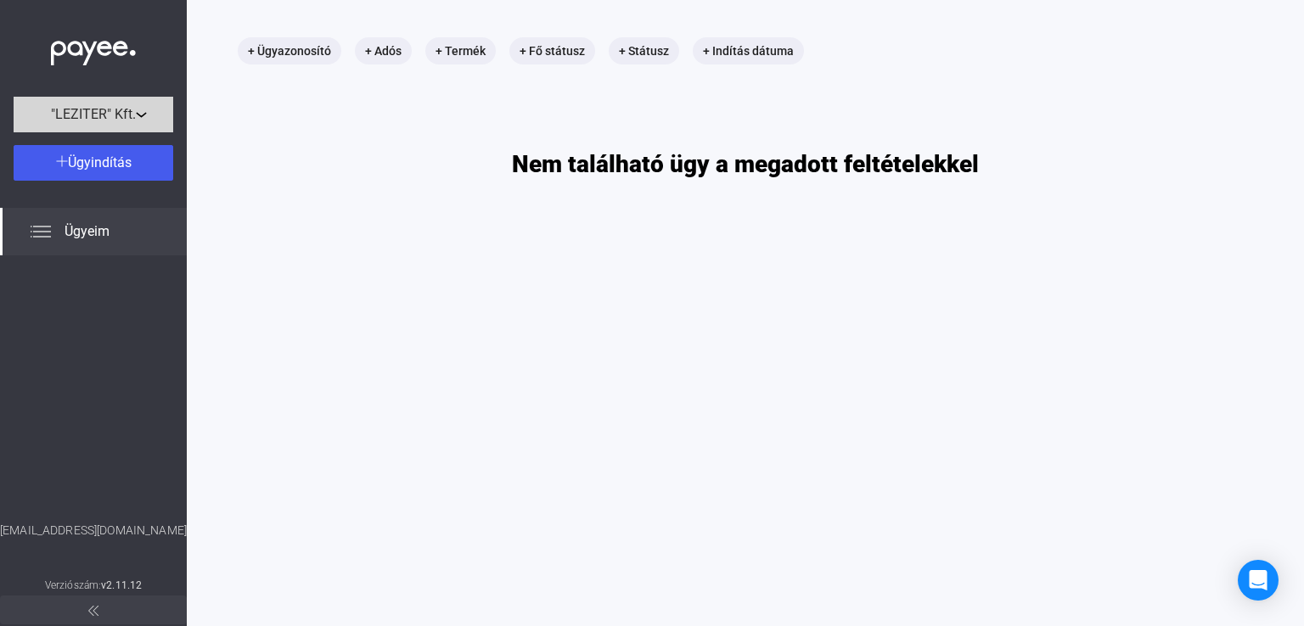
click at [121, 121] on span ""LEZITER" Kft." at bounding box center [93, 114] width 85 height 20
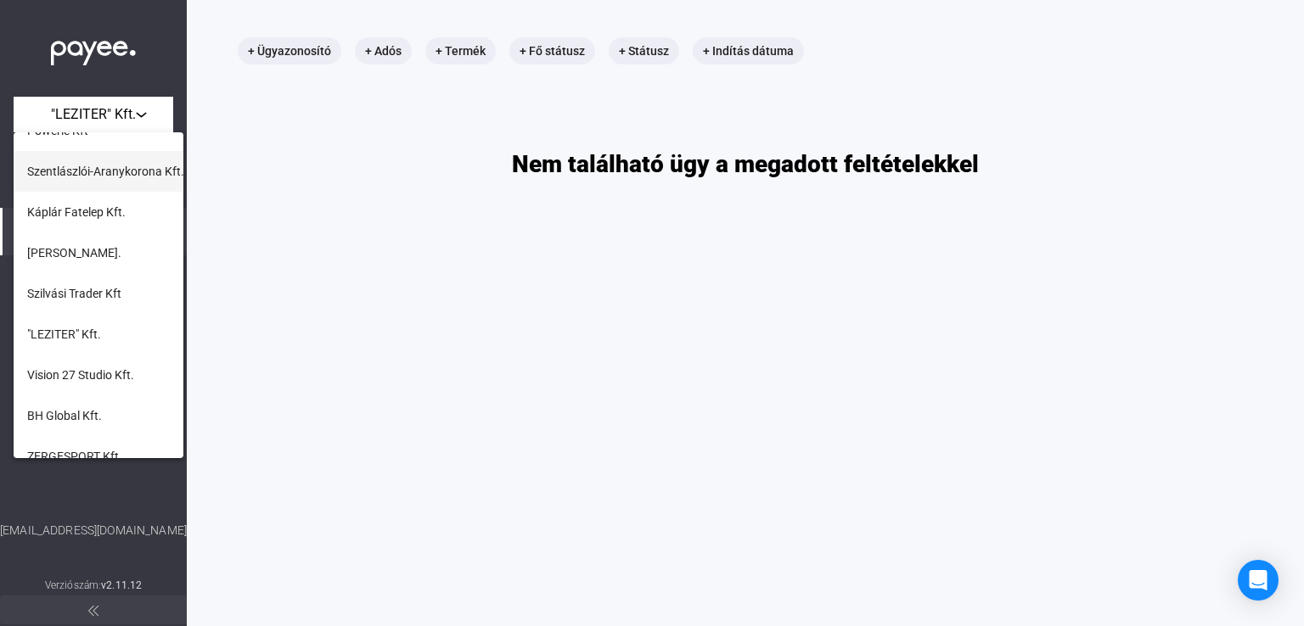
scroll to position [255, 0]
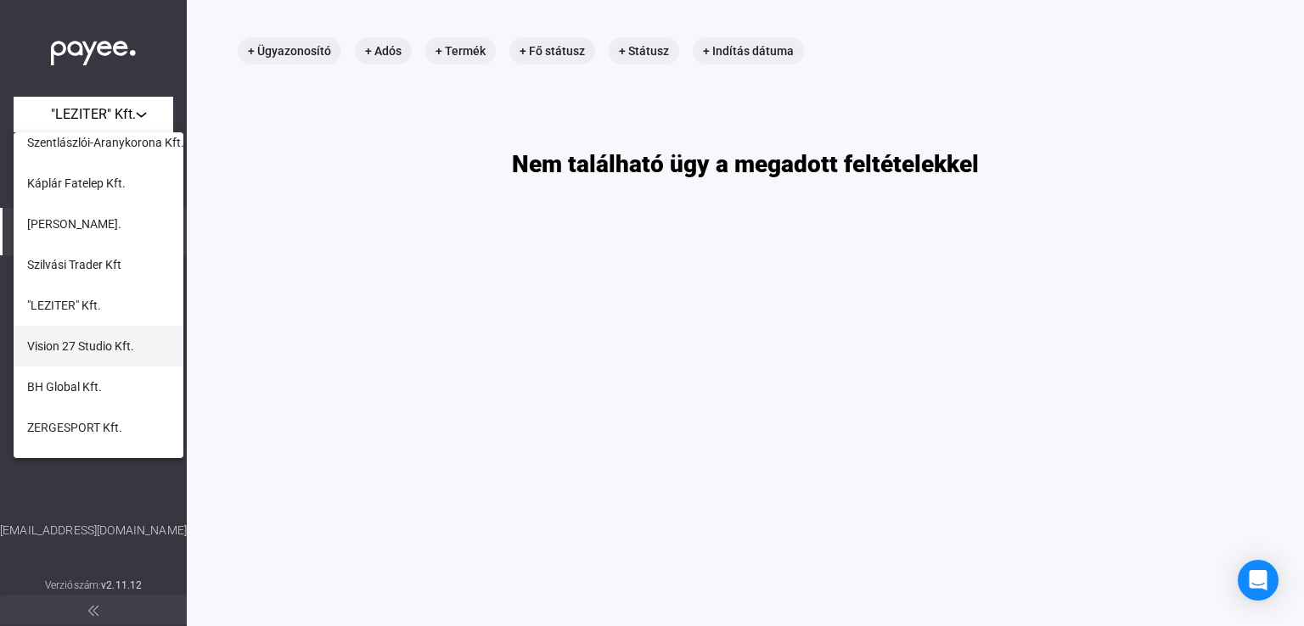
click at [98, 353] on span "Vision 27 Studio Kft." at bounding box center [80, 346] width 107 height 20
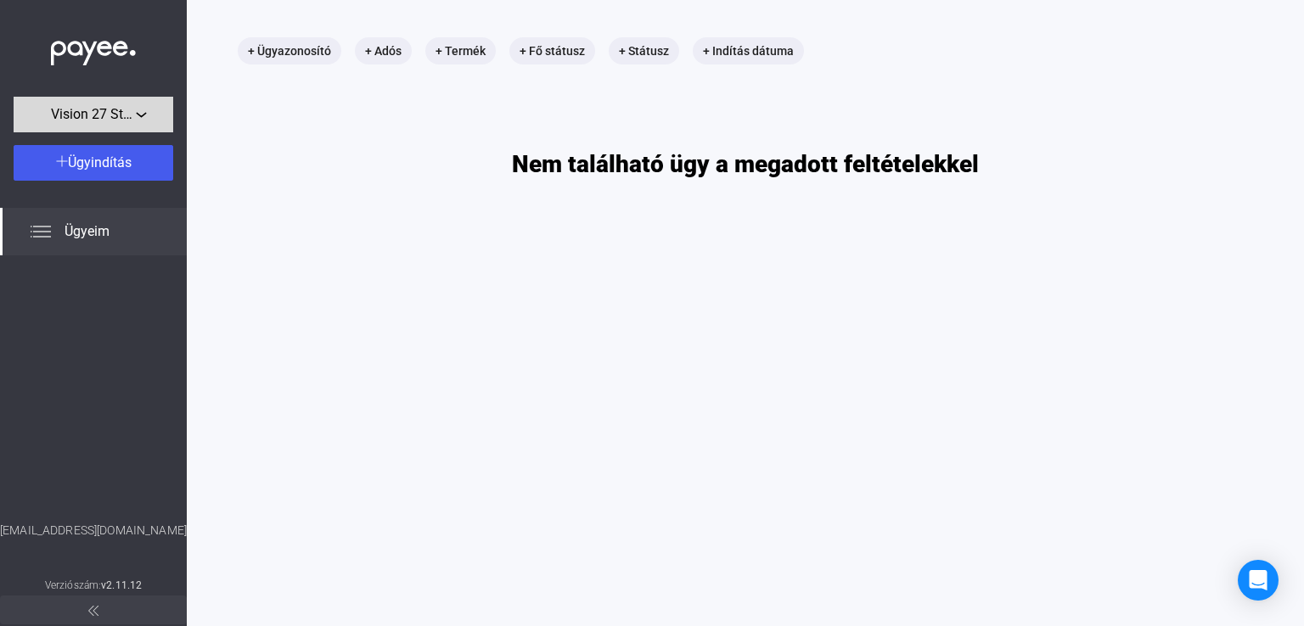
click at [93, 118] on span "Vision 27 Studio Kft." at bounding box center [93, 114] width 85 height 20
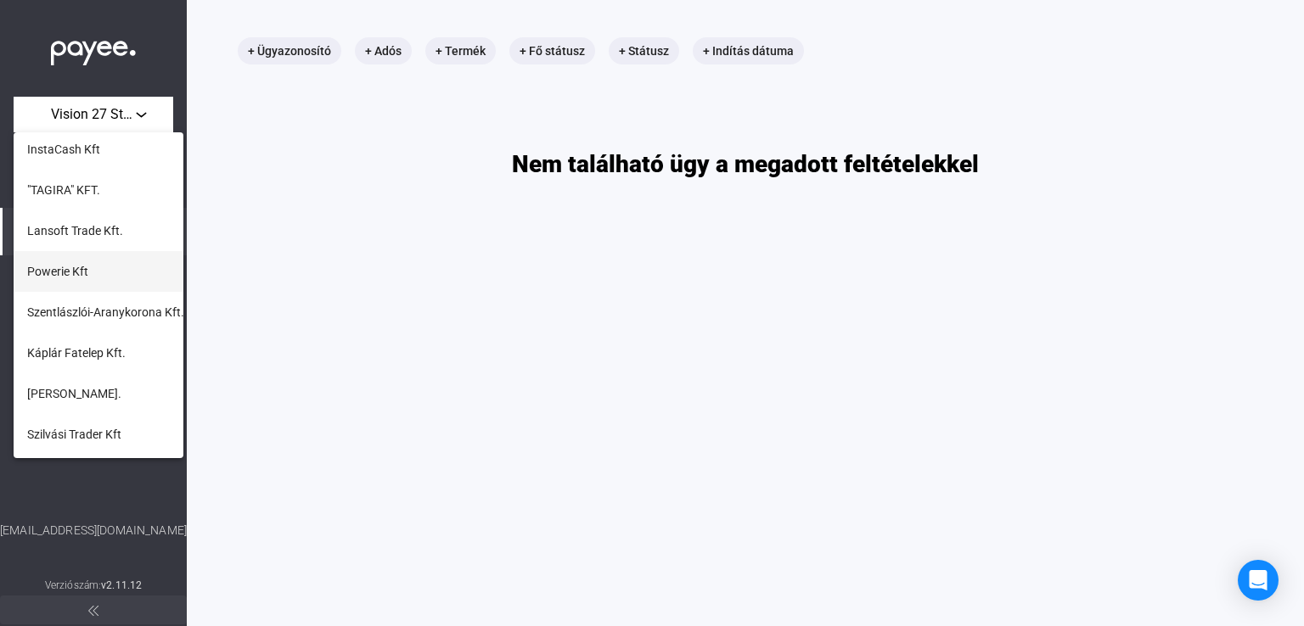
scroll to position [170, 0]
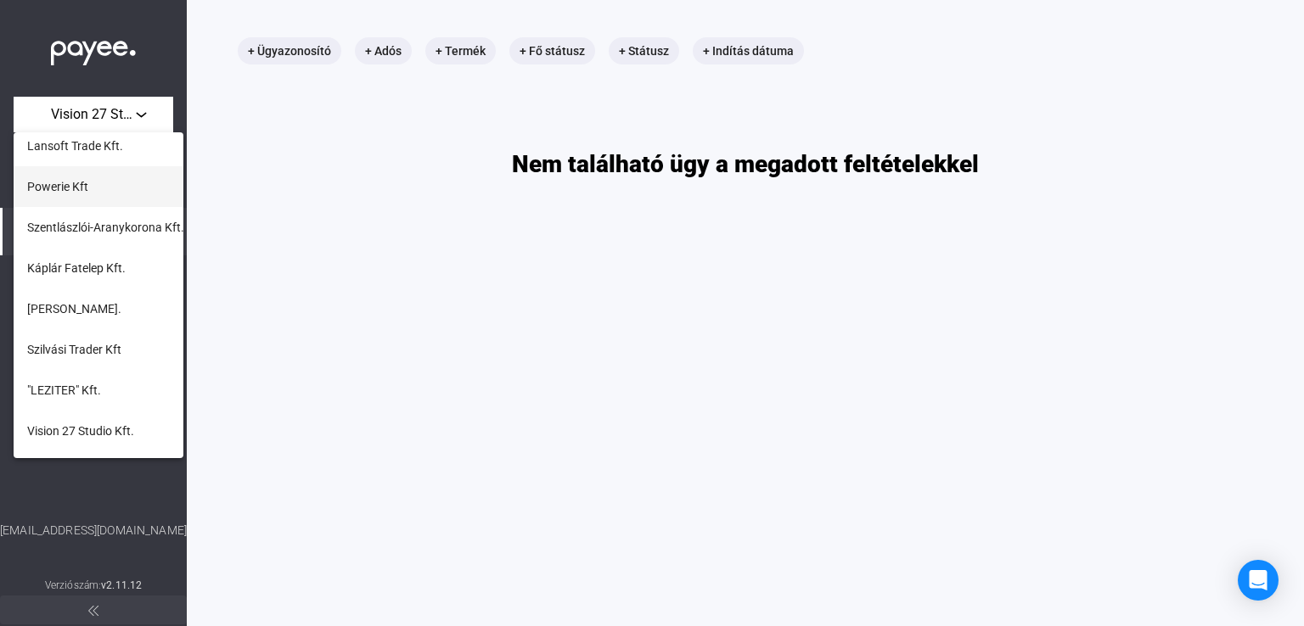
click at [109, 351] on span "Szilvási Trader Kft" at bounding box center [74, 350] width 94 height 20
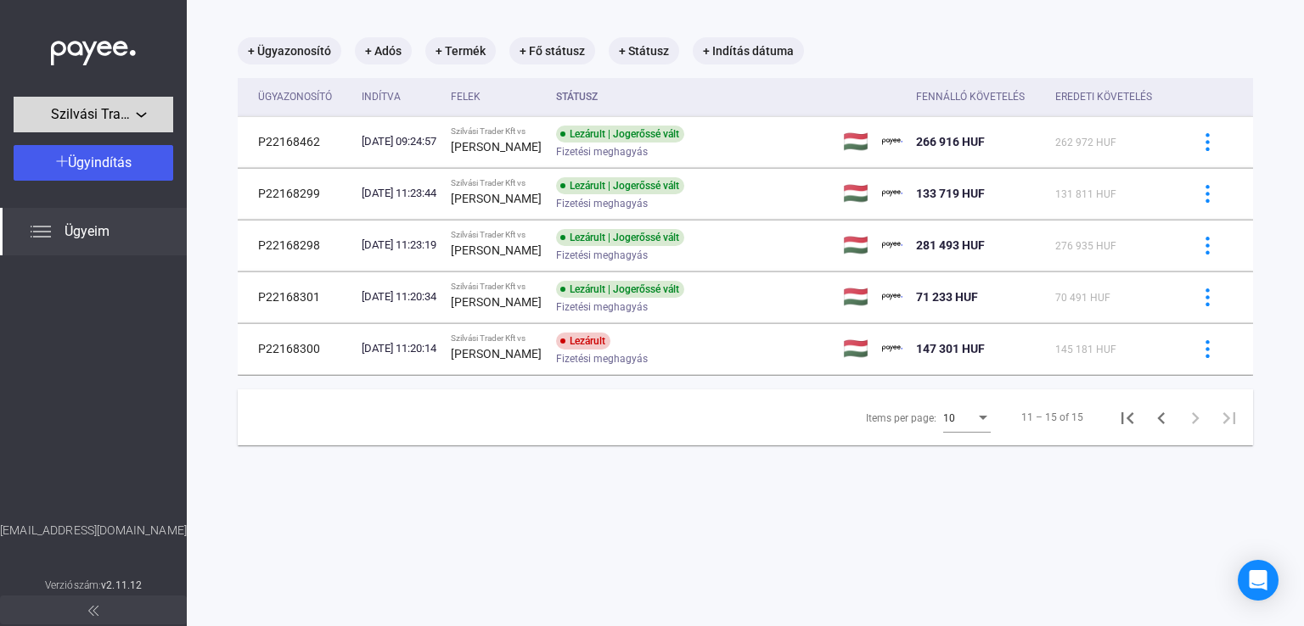
click at [109, 114] on span "Szilvási Trader Kft" at bounding box center [93, 114] width 85 height 20
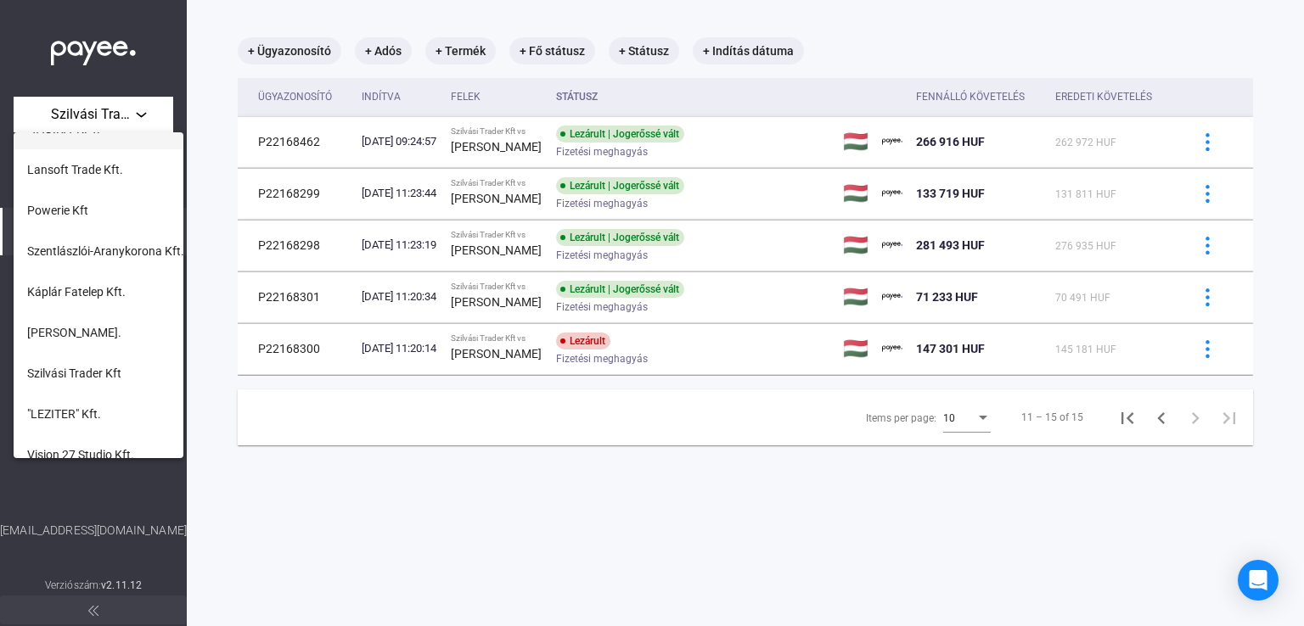
scroll to position [170, 0]
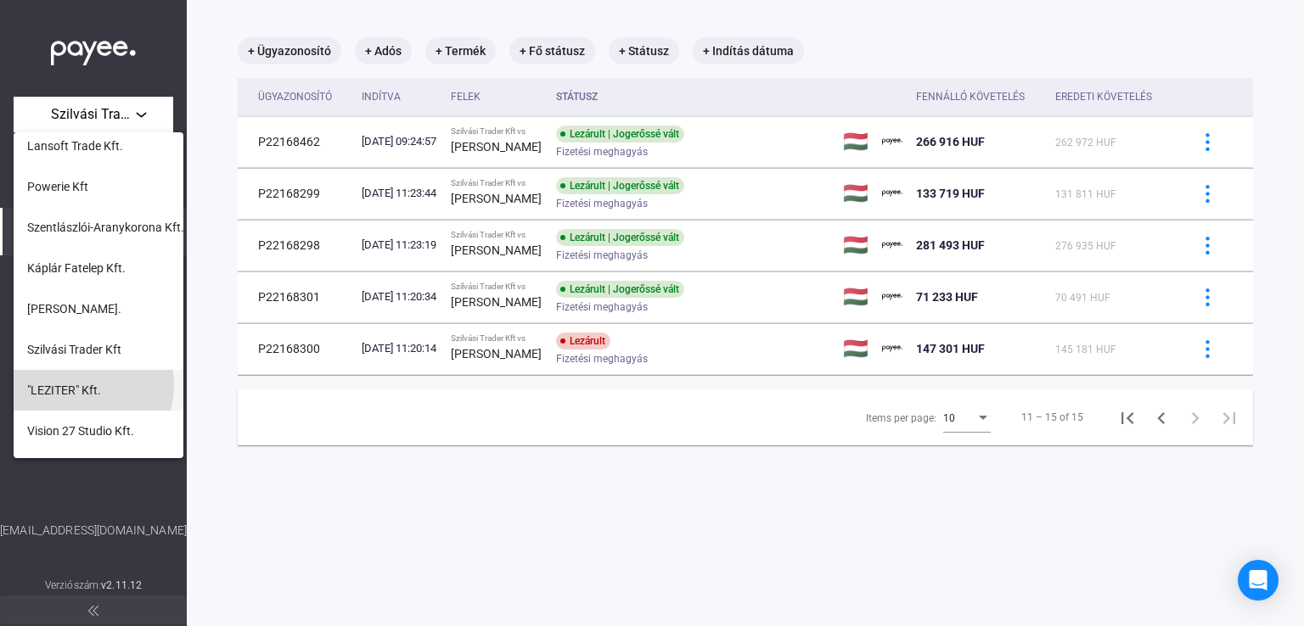
click at [80, 385] on span ""LEZITER" Kft." at bounding box center [64, 390] width 74 height 20
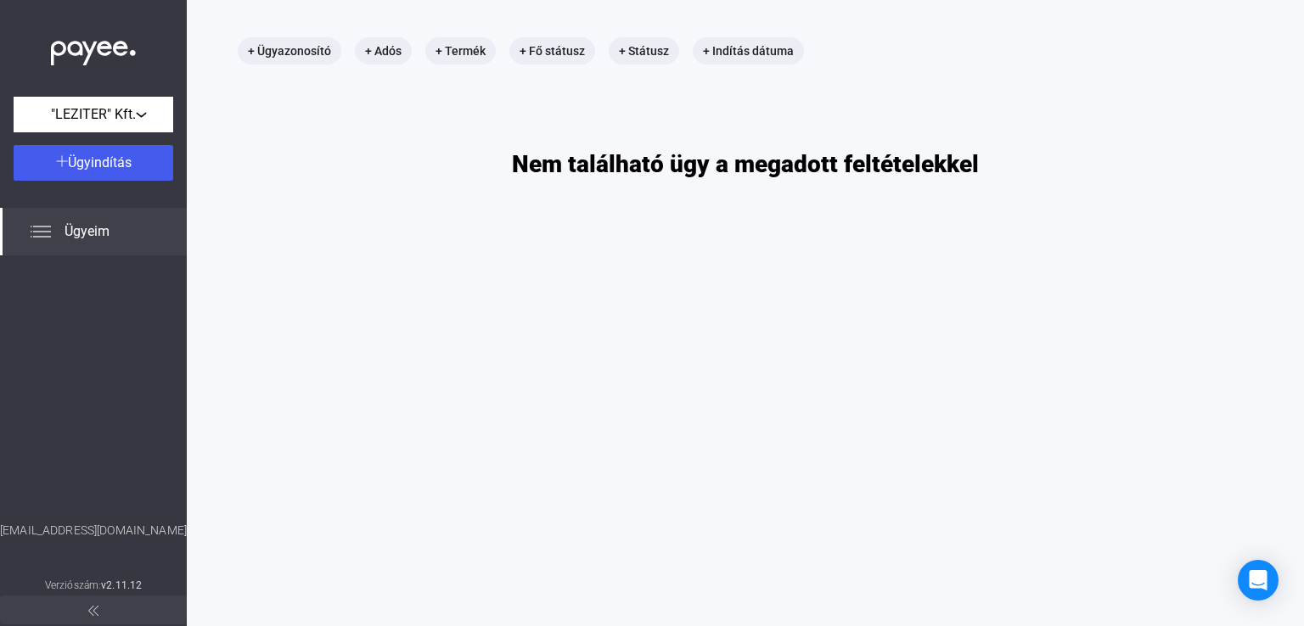
click at [92, 48] on img at bounding box center [93, 48] width 85 height 35
click at [104, 44] on img at bounding box center [93, 48] width 85 height 35
click at [103, 42] on img at bounding box center [93, 48] width 85 height 35
click at [149, 99] on button ""LEZITER" Kft." at bounding box center [94, 115] width 160 height 36
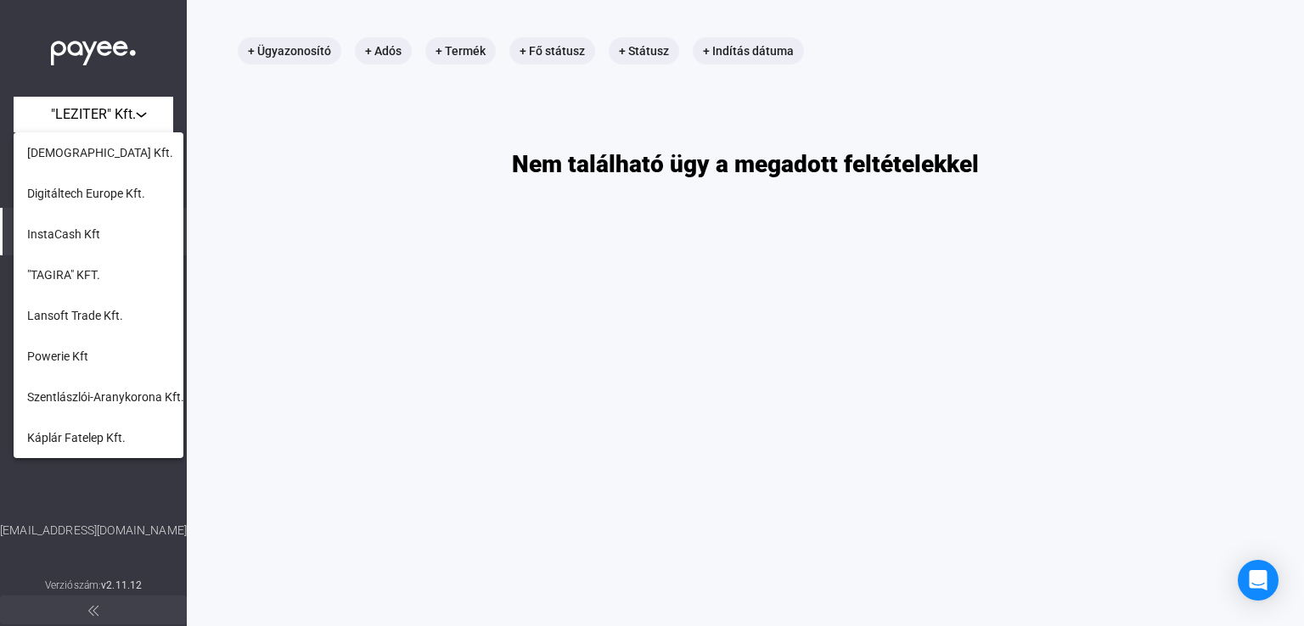
click at [421, 222] on div at bounding box center [652, 313] width 1304 height 626
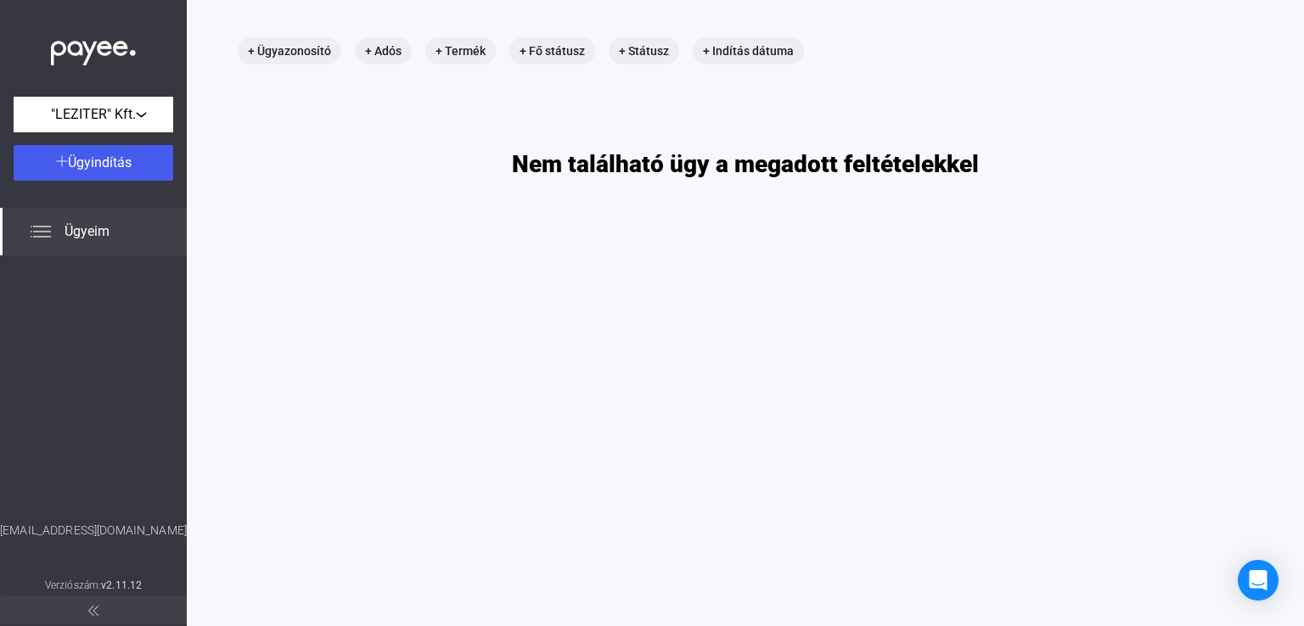
click at [75, 47] on img at bounding box center [93, 48] width 85 height 35
click at [101, 613] on button at bounding box center [93, 610] width 187 height 29
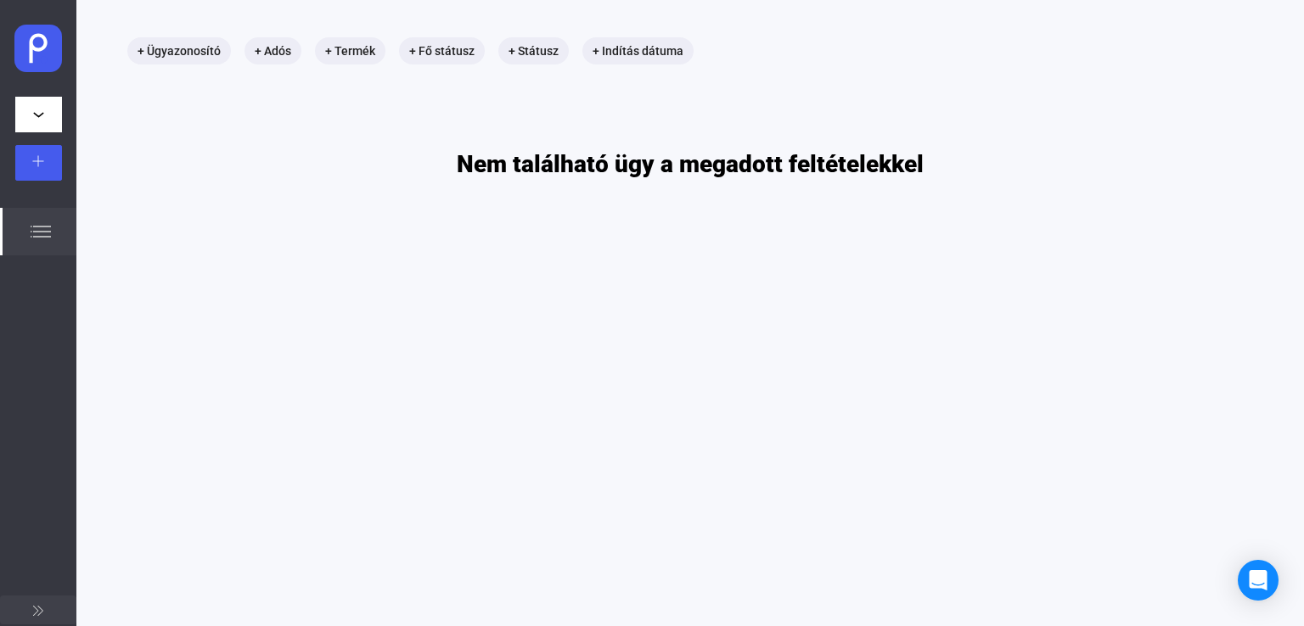
click at [31, 53] on img at bounding box center [38, 49] width 48 height 48
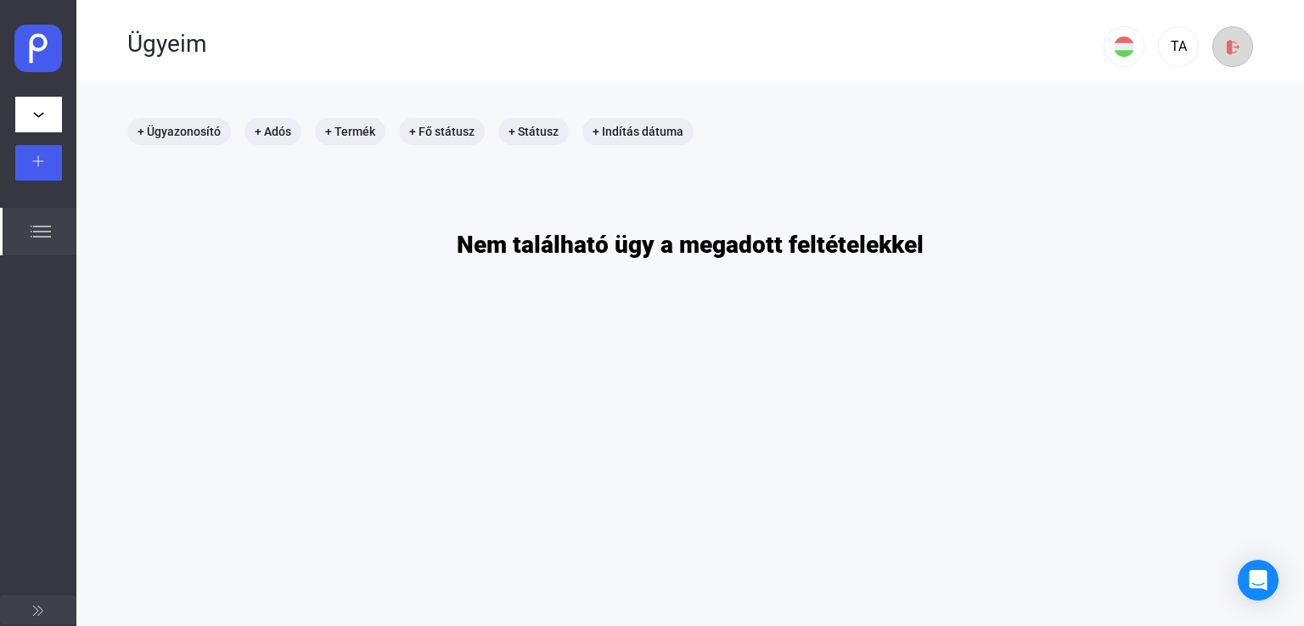
click at [1224, 48] on img at bounding box center [1233, 47] width 18 height 18
